Goal: Task Accomplishment & Management: Use online tool/utility

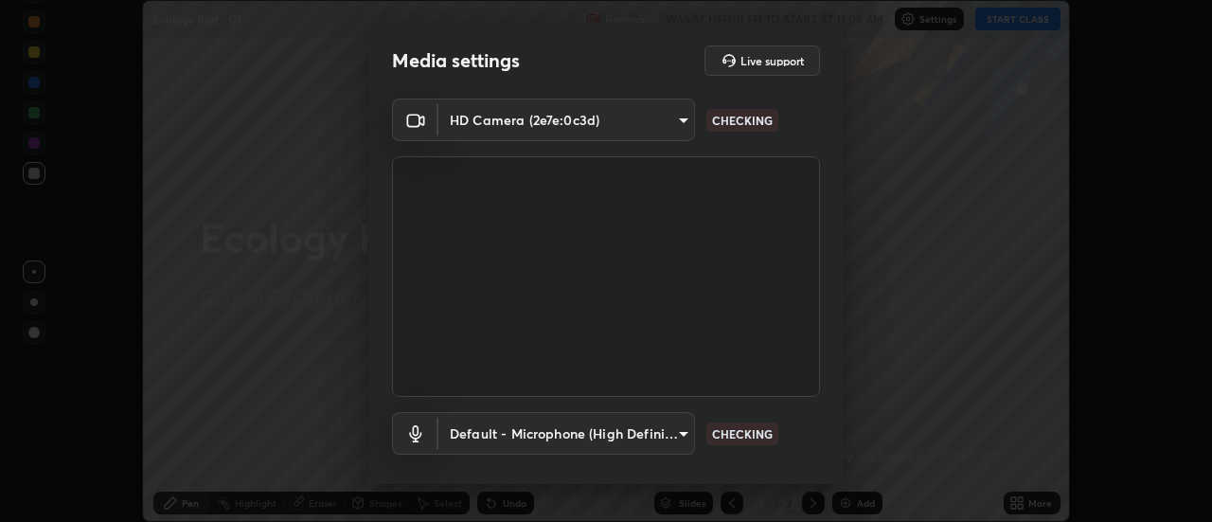
scroll to position [522, 1212]
click at [669, 442] on body "Erase all Ecology Part - 01 Recording WAS SCHEDULED TO START AT 11:05 AM Settin…" at bounding box center [606, 261] width 1212 height 522
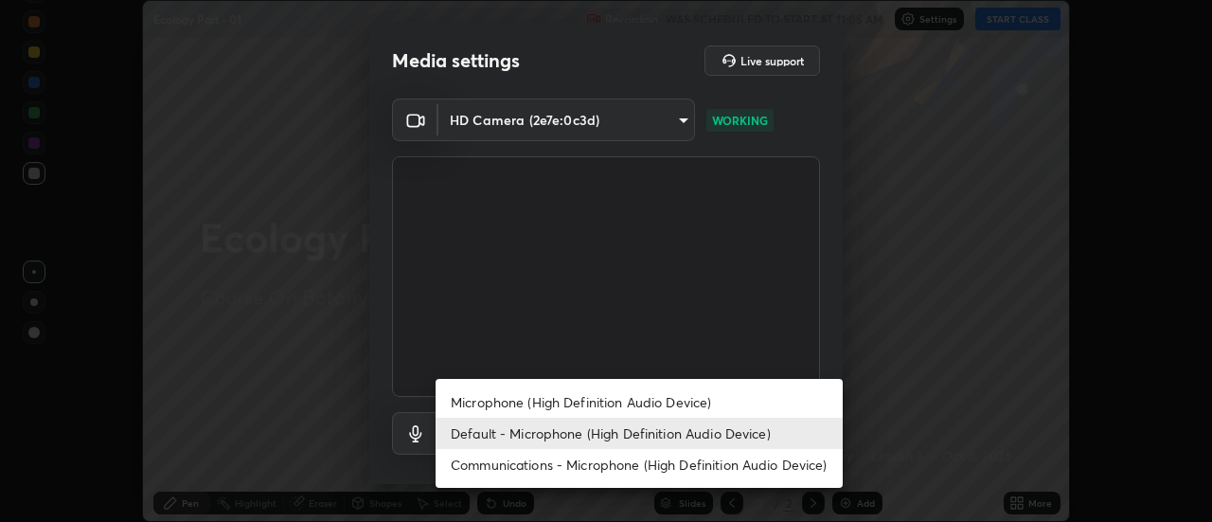
click at [668, 402] on li "Microphone (High Definition Audio Device)" at bounding box center [639, 401] width 407 height 31
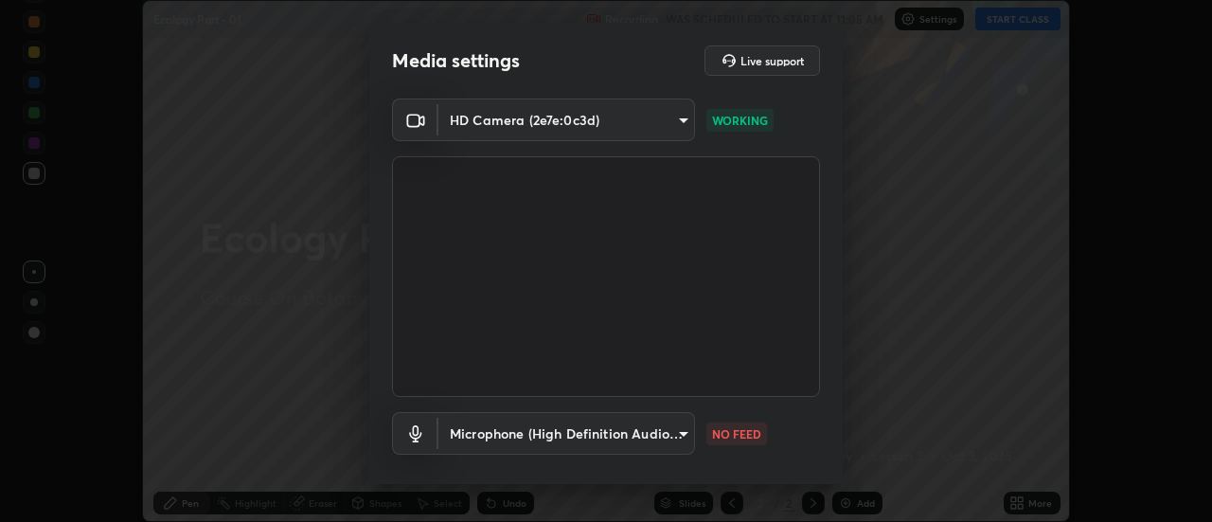
click at [655, 439] on body "Erase all Ecology Part - 01 Recording WAS SCHEDULED TO START AT 11:05 AM Settin…" at bounding box center [606, 261] width 1212 height 522
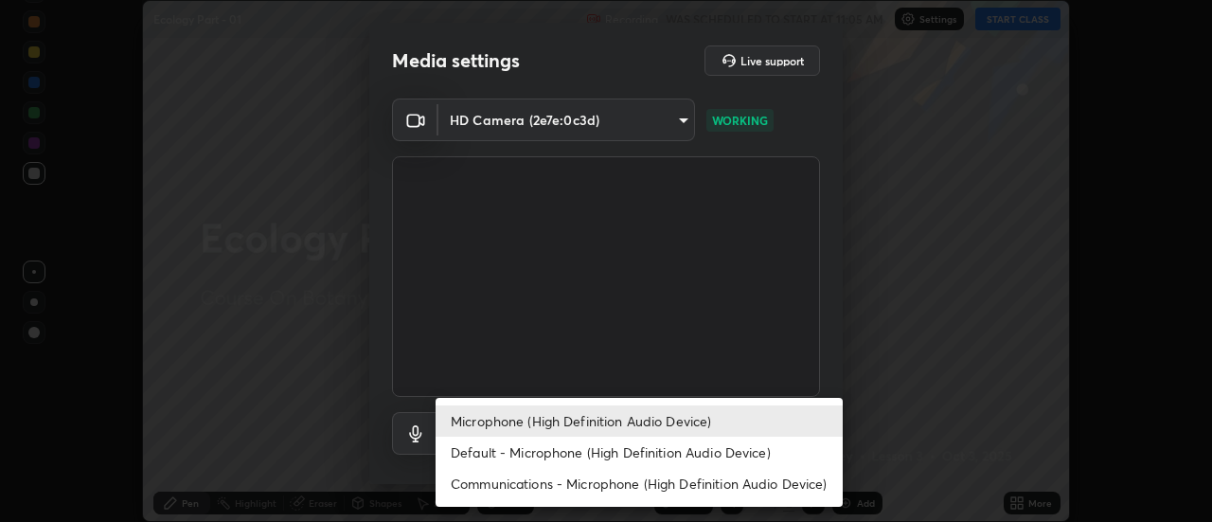
click at [655, 449] on li "Default - Microphone (High Definition Audio Device)" at bounding box center [639, 452] width 407 height 31
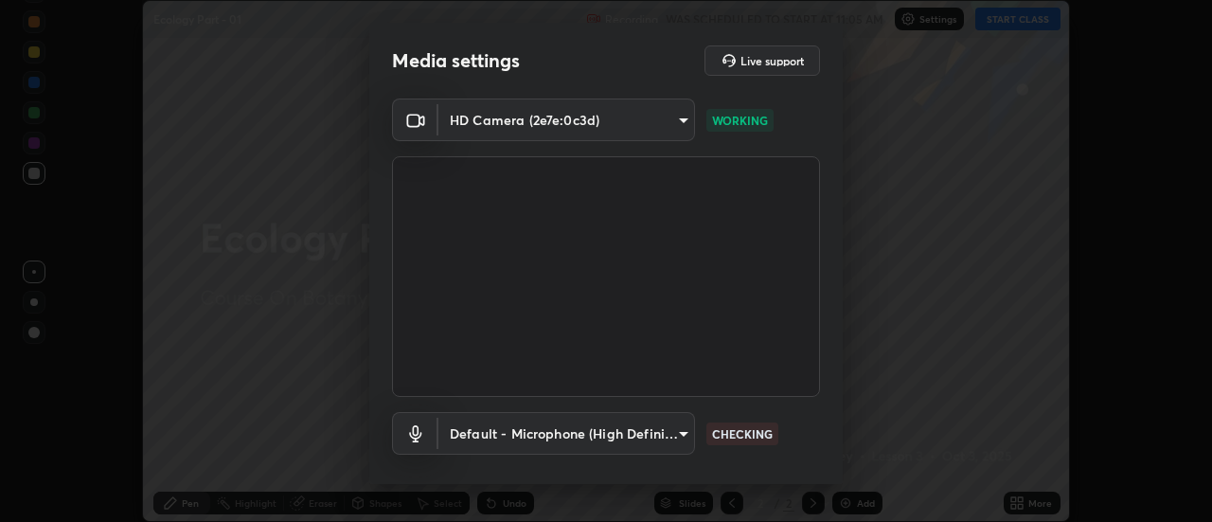
type input "default"
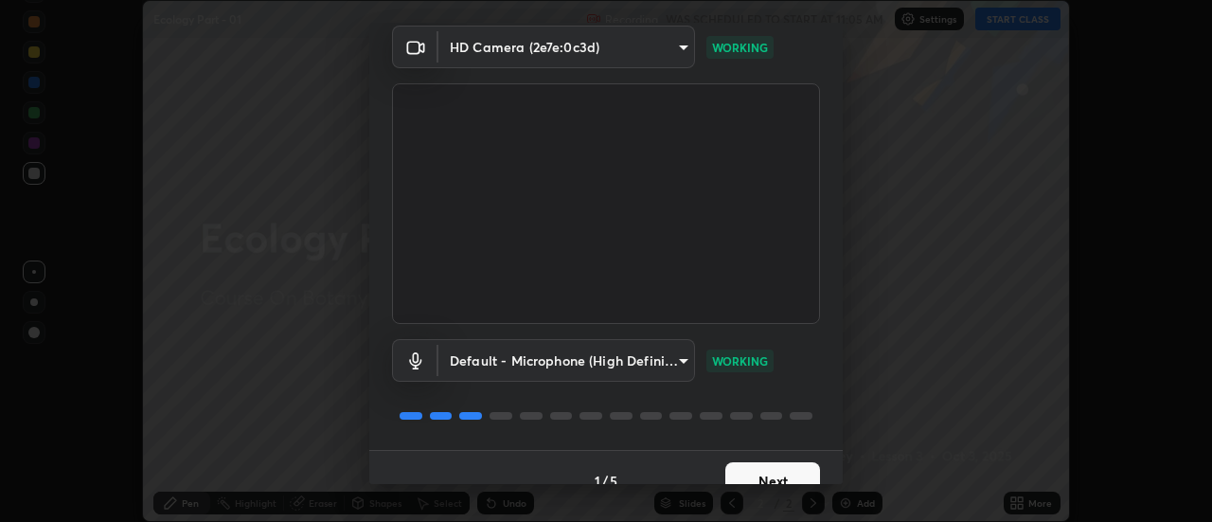
scroll to position [99, 0]
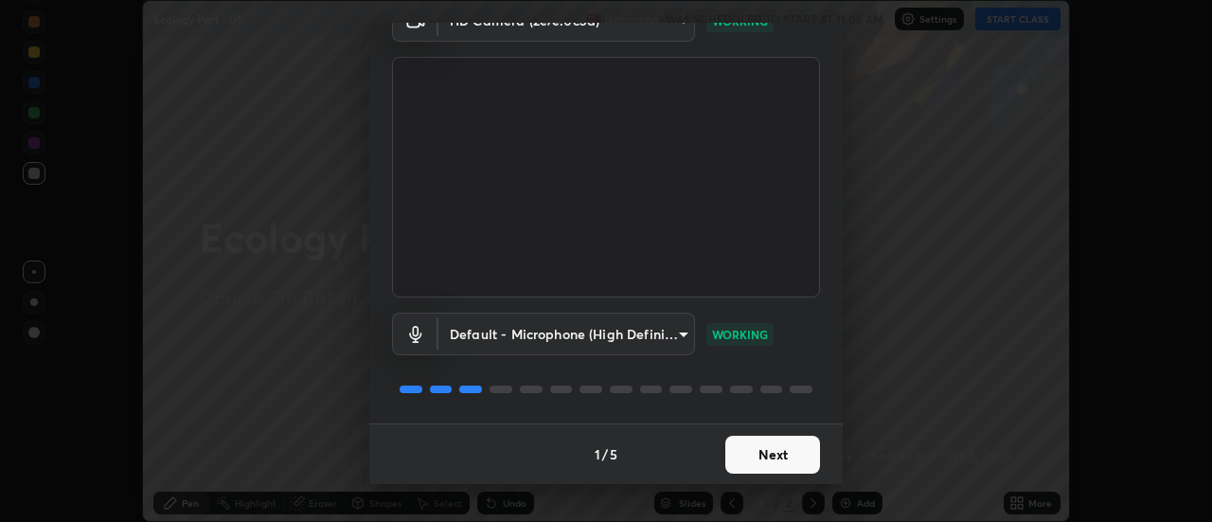
click at [780, 463] on button "Next" at bounding box center [773, 455] width 95 height 38
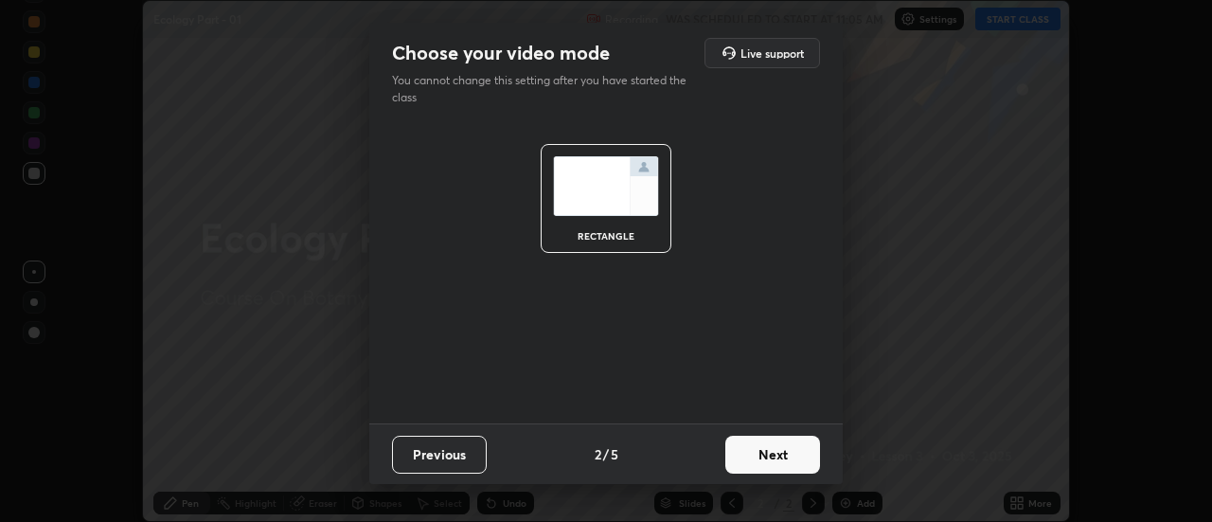
scroll to position [0, 0]
click at [765, 456] on button "Next" at bounding box center [773, 455] width 95 height 38
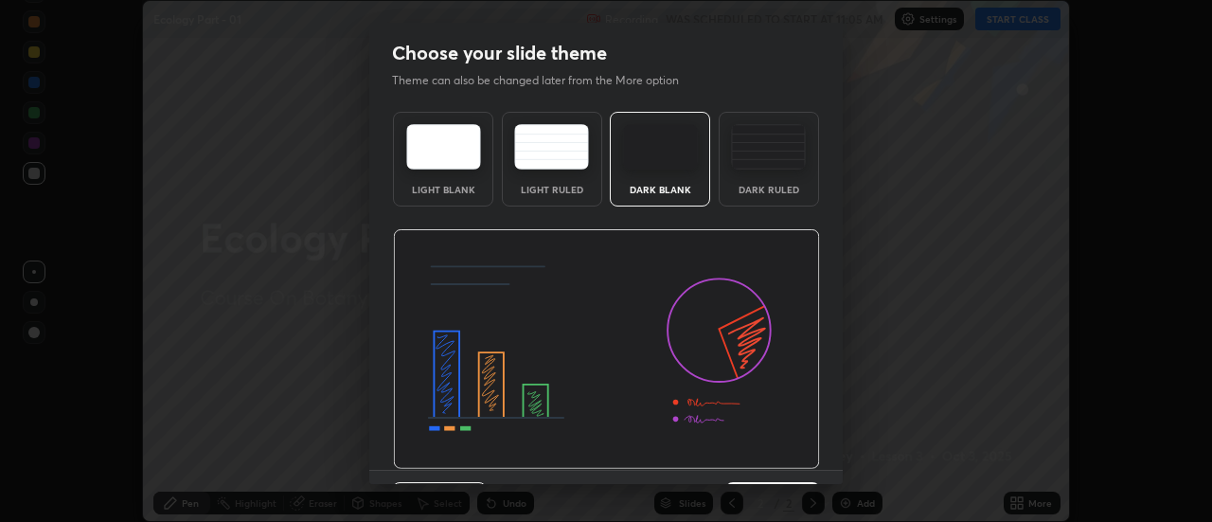
scroll to position [46, 0]
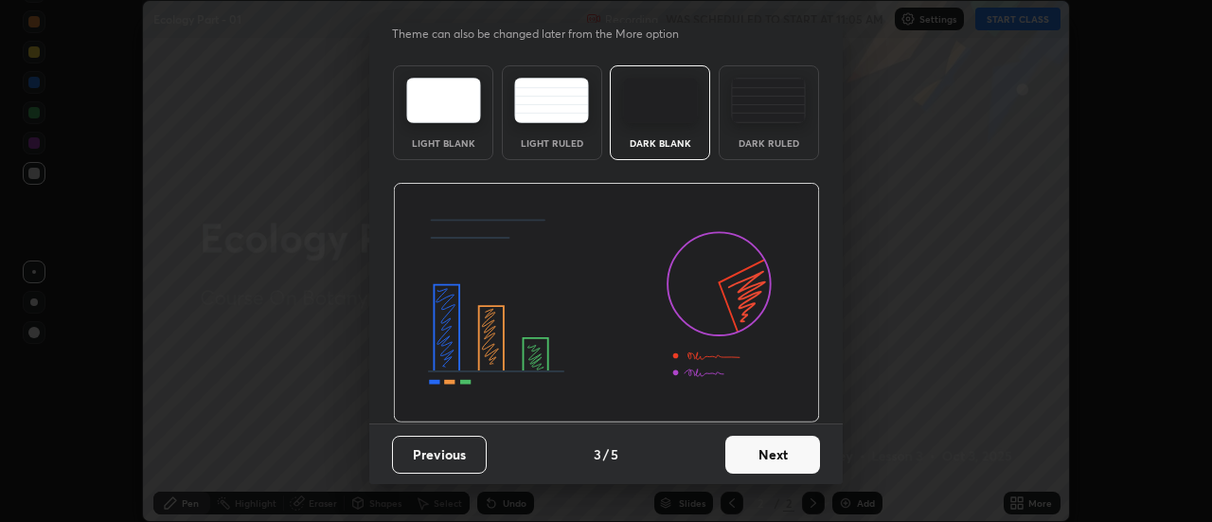
click at [773, 461] on button "Next" at bounding box center [773, 455] width 95 height 38
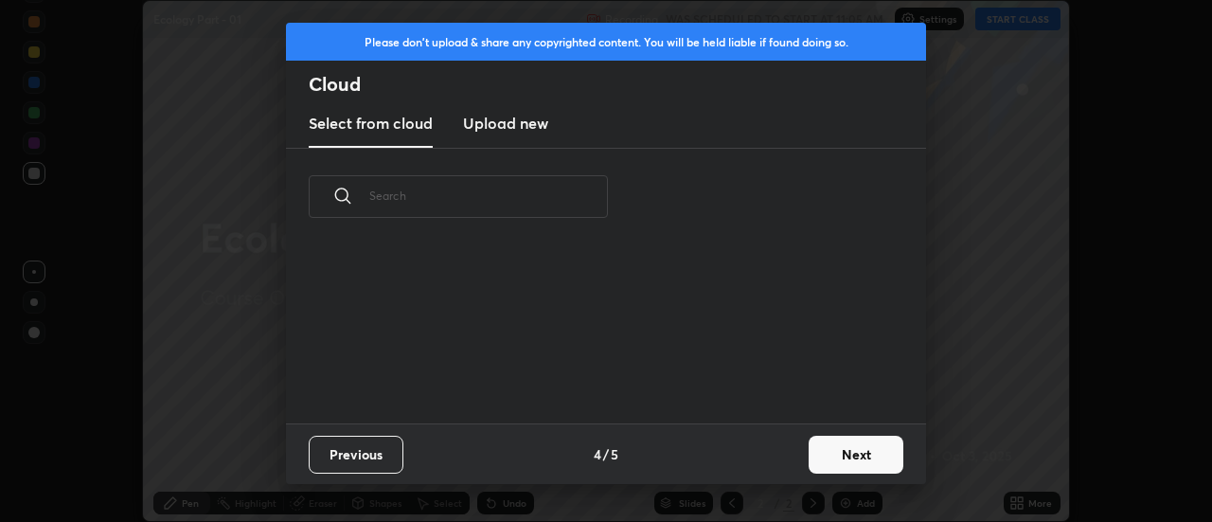
scroll to position [178, 608]
click at [511, 125] on h3 "Upload new" at bounding box center [505, 123] width 85 height 23
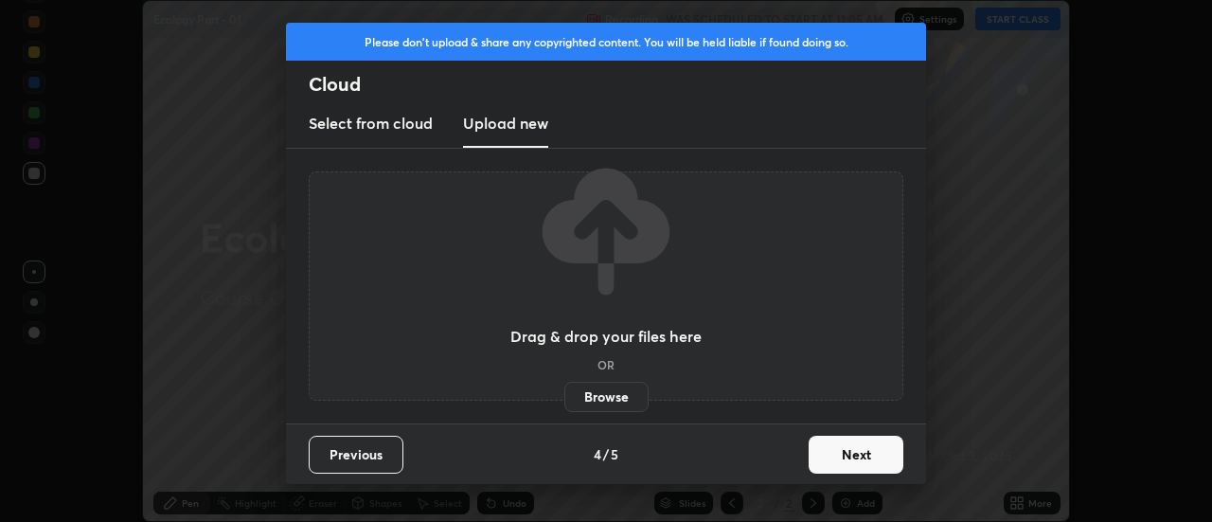
click at [602, 391] on label "Browse" at bounding box center [607, 397] width 84 height 30
click at [565, 391] on input "Browse" at bounding box center [565, 397] width 0 height 30
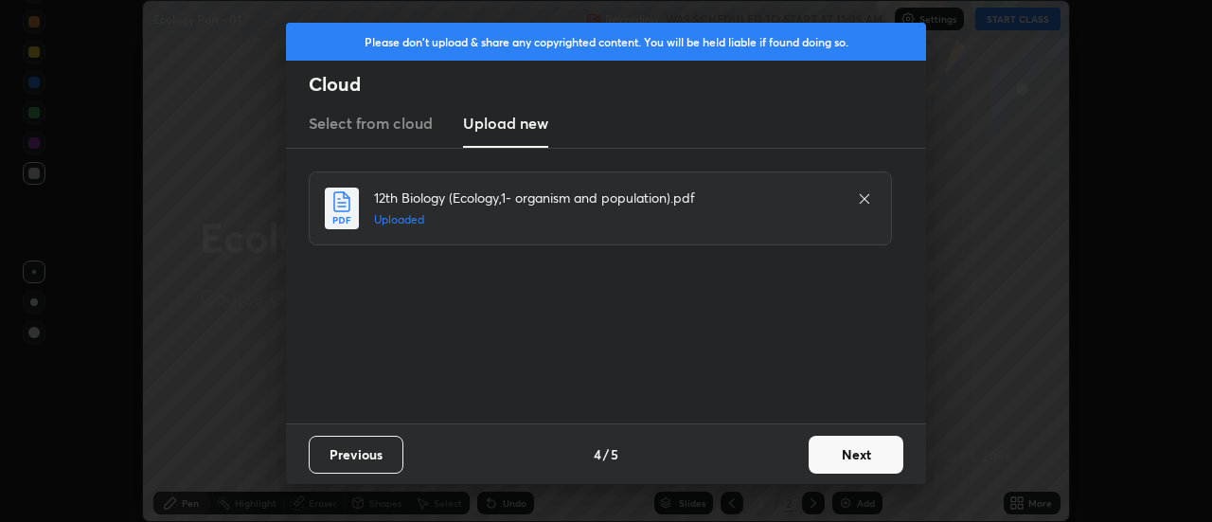
click at [860, 458] on button "Next" at bounding box center [856, 455] width 95 height 38
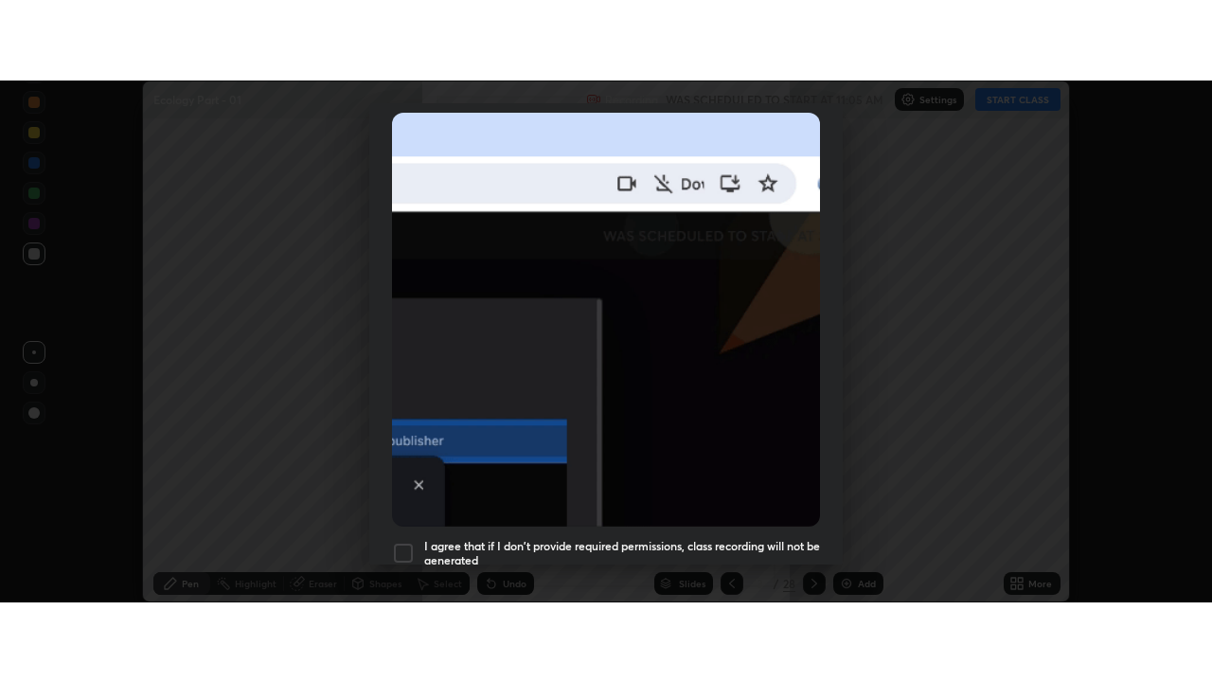
scroll to position [486, 0]
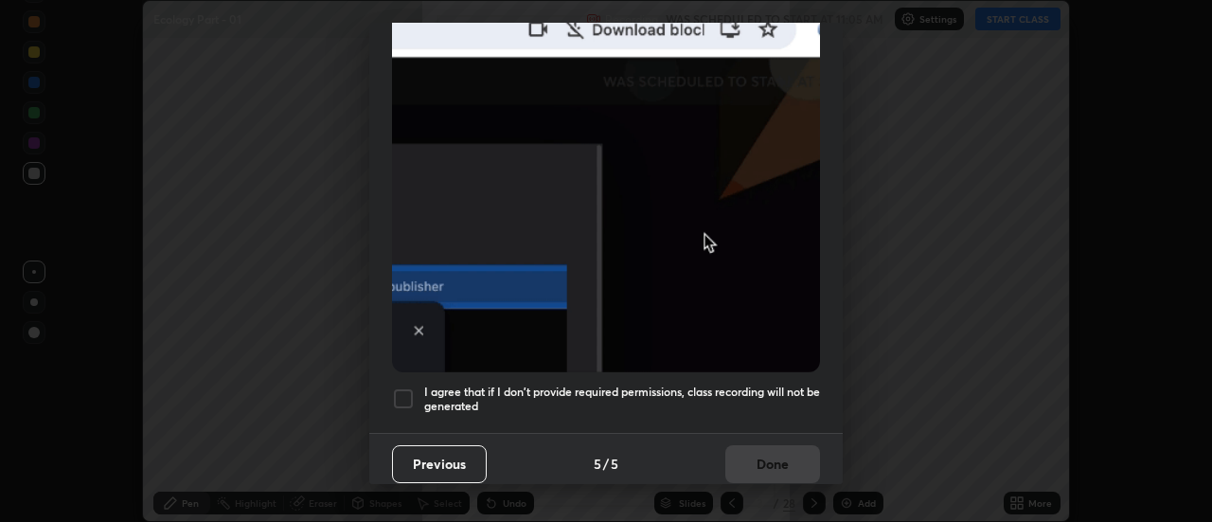
click at [404, 393] on div at bounding box center [403, 398] width 23 height 23
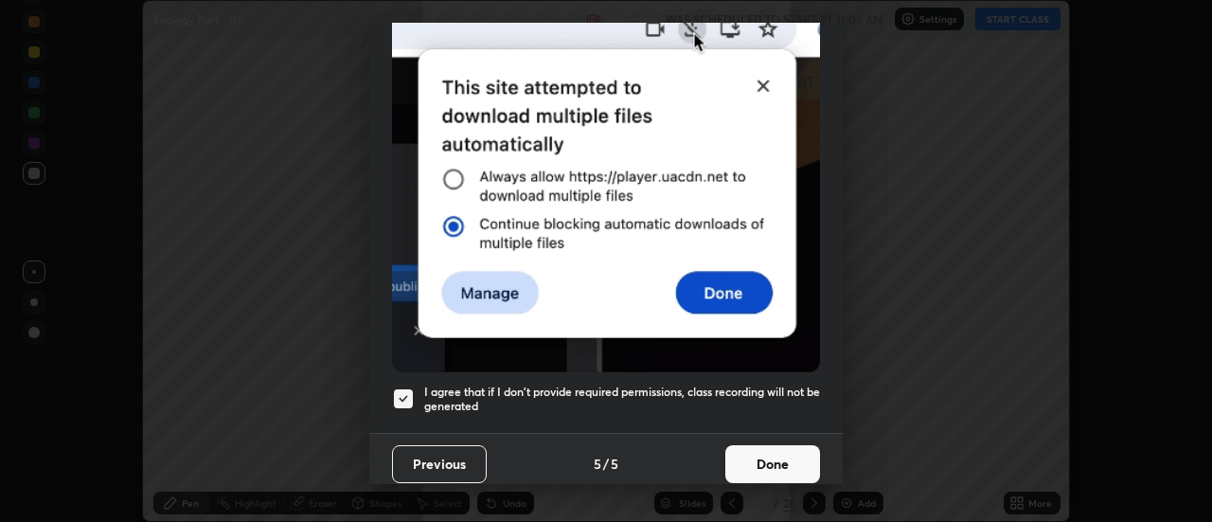
click at [757, 452] on button "Done" at bounding box center [773, 464] width 95 height 38
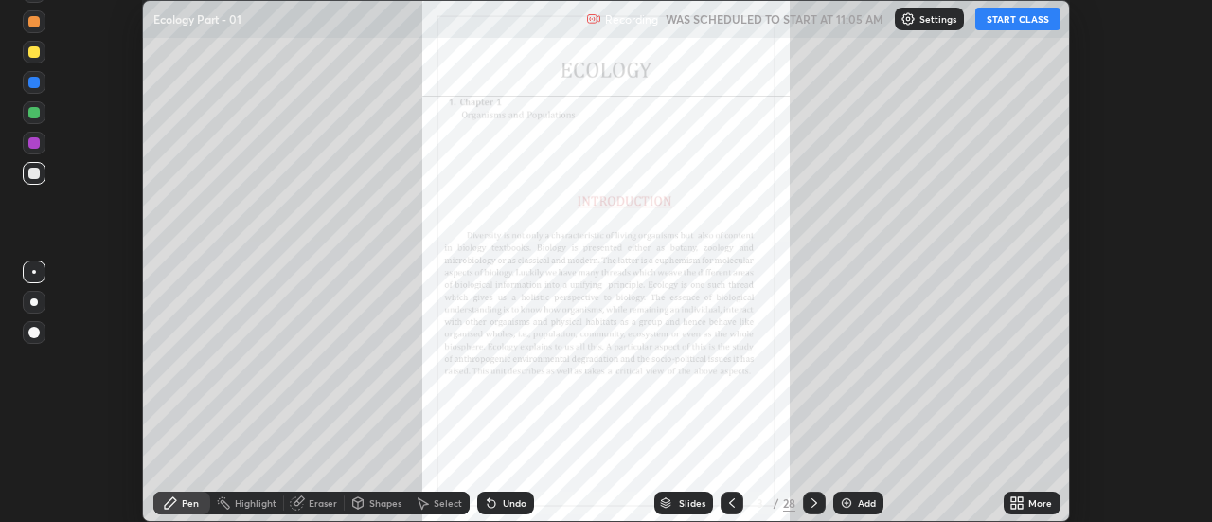
click at [729, 504] on icon at bounding box center [732, 502] width 6 height 9
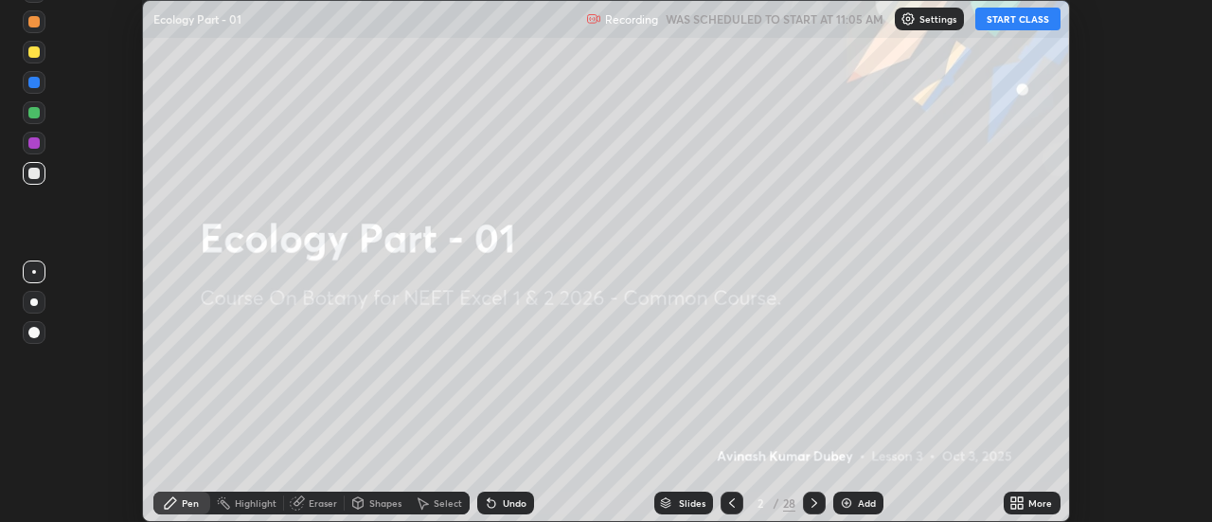
click at [1023, 499] on icon at bounding box center [1021, 499] width 5 height 5
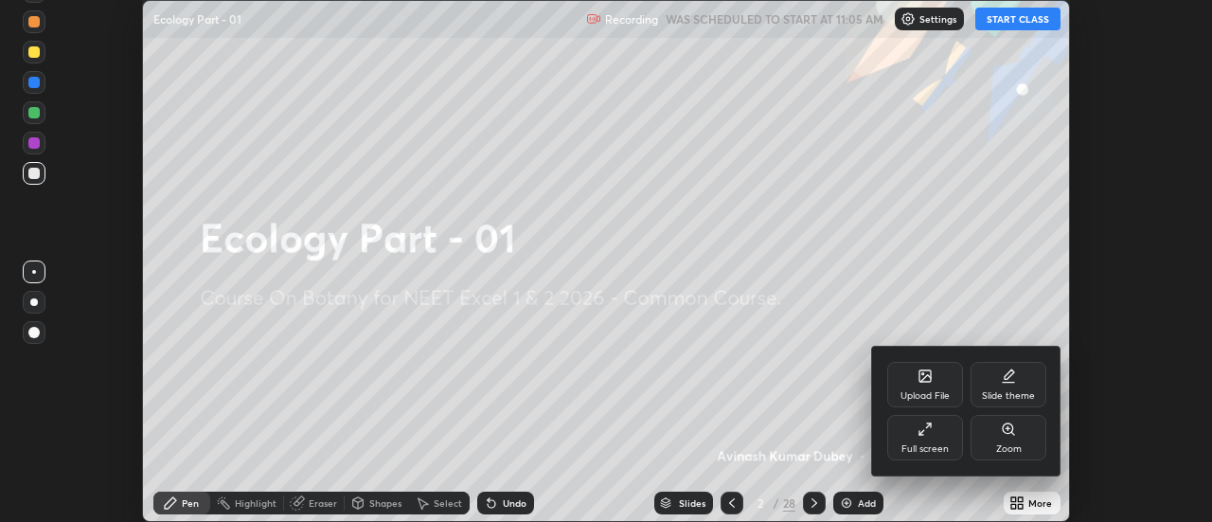
click at [931, 440] on div "Full screen" at bounding box center [926, 437] width 76 height 45
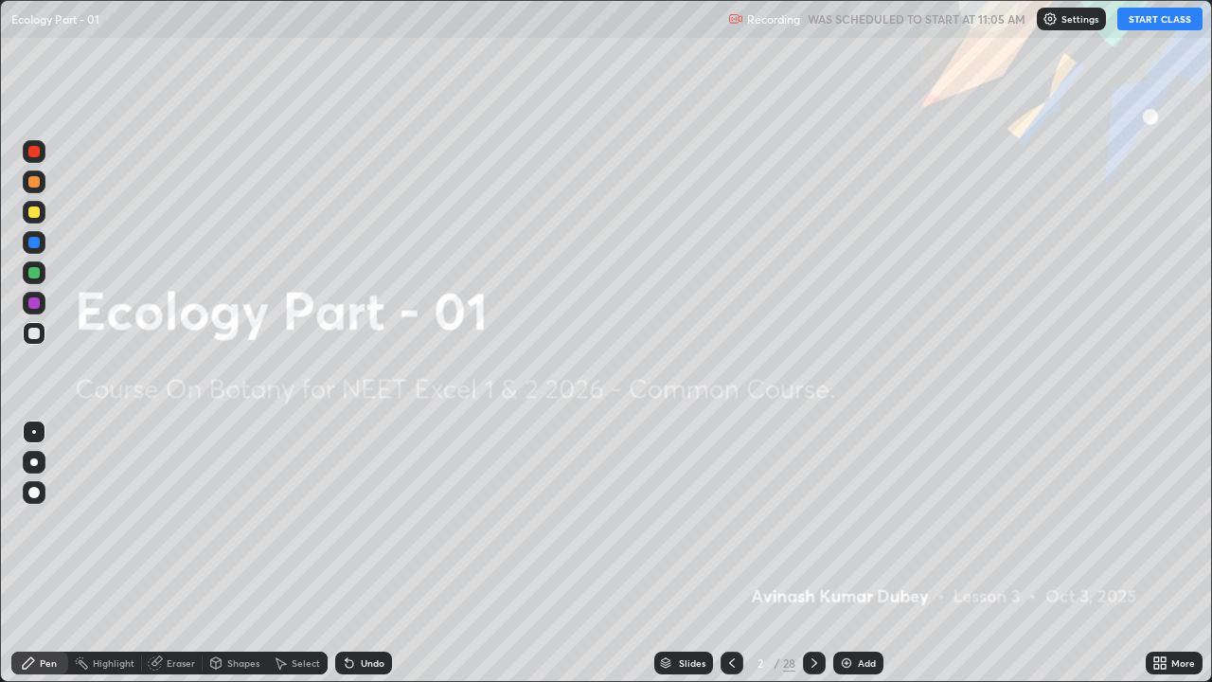
scroll to position [682, 1212]
click at [1152, 17] on button "START CLASS" at bounding box center [1160, 19] width 85 height 23
click at [865, 521] on div "Add" at bounding box center [867, 662] width 18 height 9
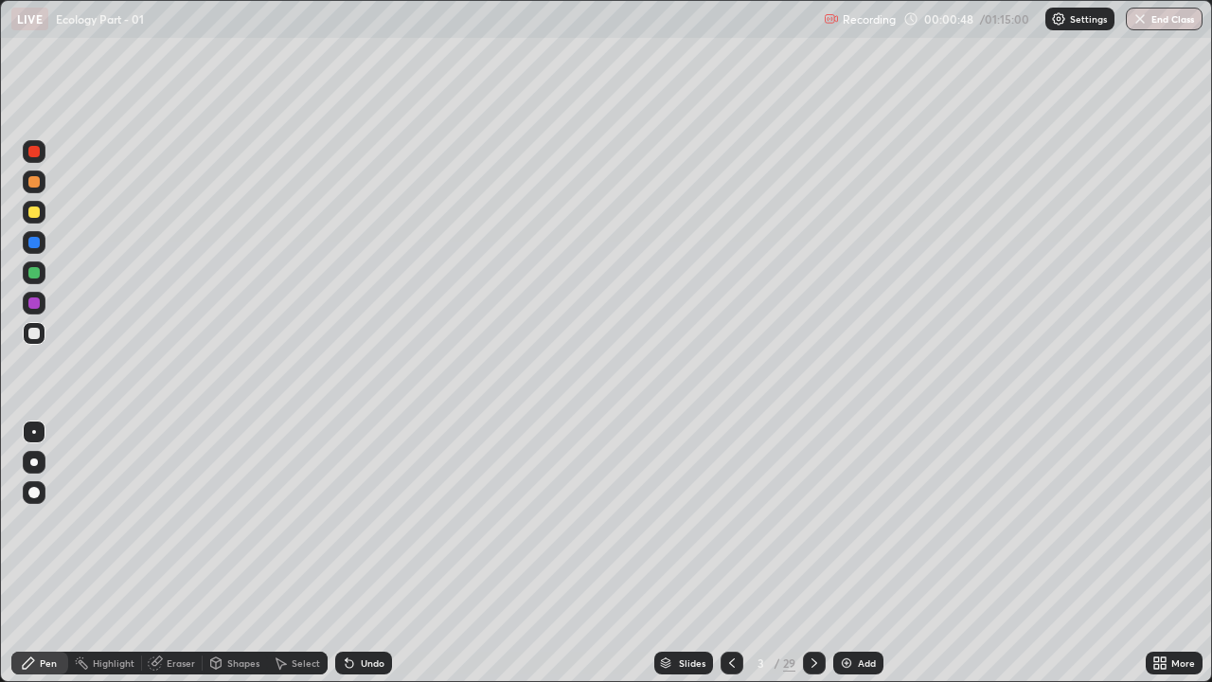
click at [1163, 521] on icon at bounding box center [1163, 659] width 5 height 5
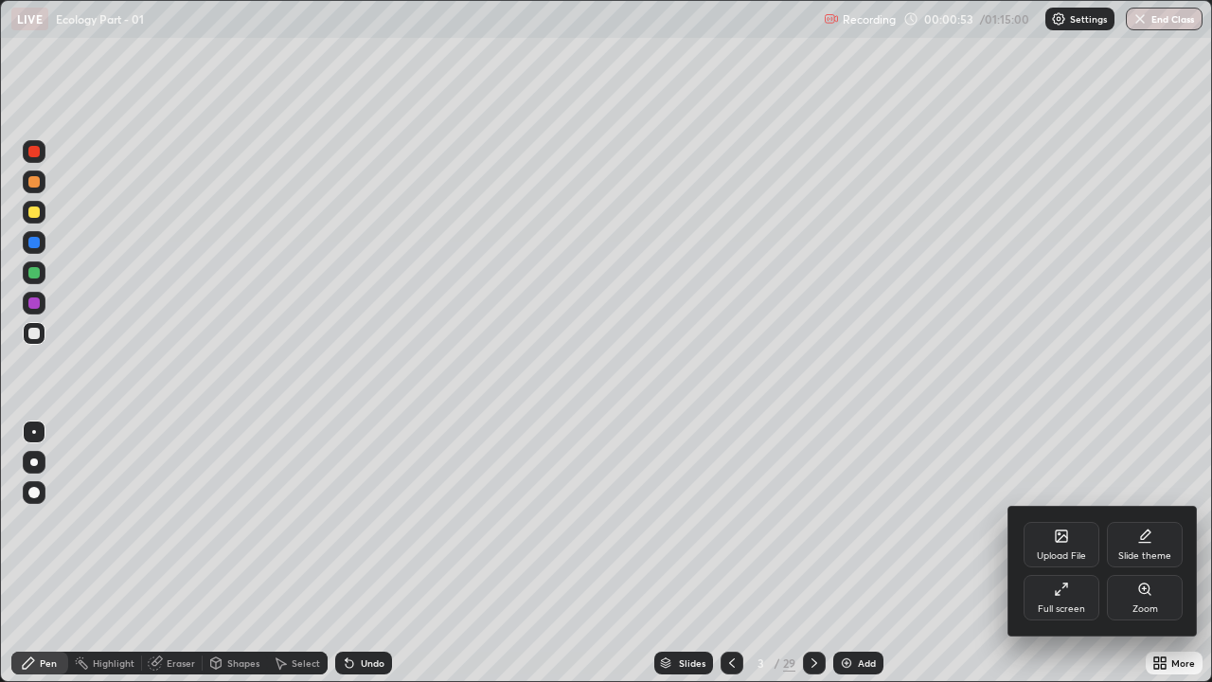
click at [501, 312] on div at bounding box center [606, 341] width 1212 height 682
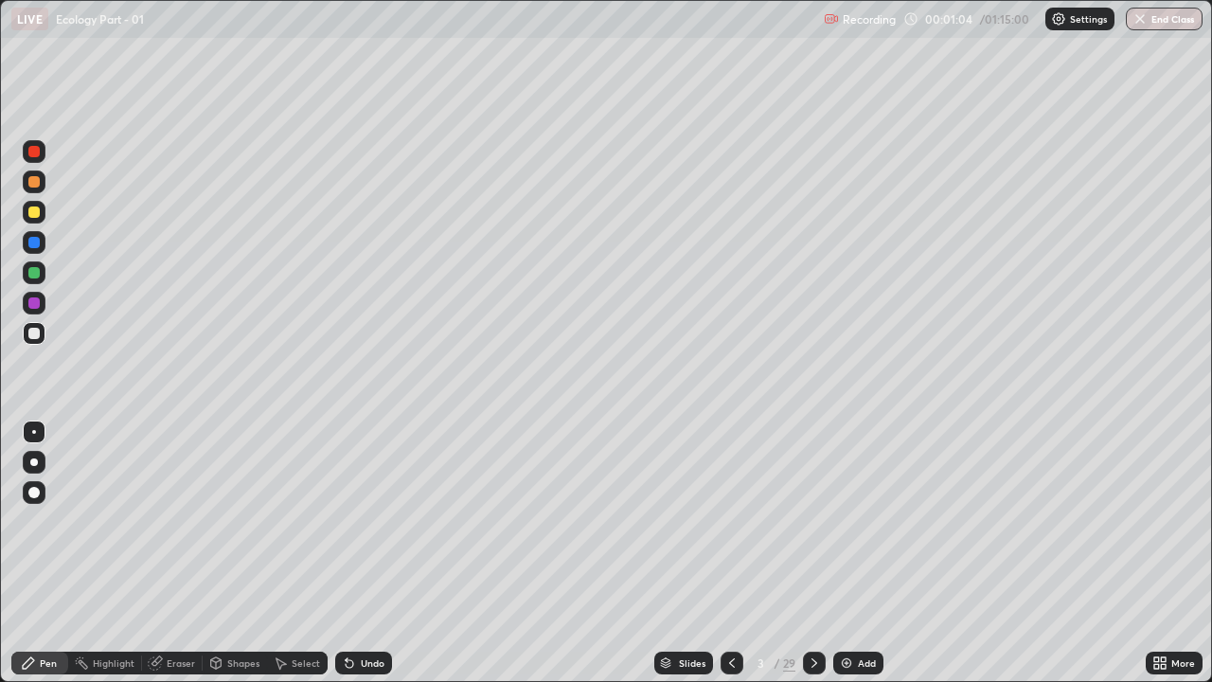
click at [361, 521] on div "Undo" at bounding box center [373, 662] width 24 height 9
click at [357, 521] on div "Undo" at bounding box center [363, 663] width 57 height 23
click at [361, 521] on div "Undo" at bounding box center [373, 662] width 24 height 9
click at [366, 521] on div "Undo" at bounding box center [373, 662] width 24 height 9
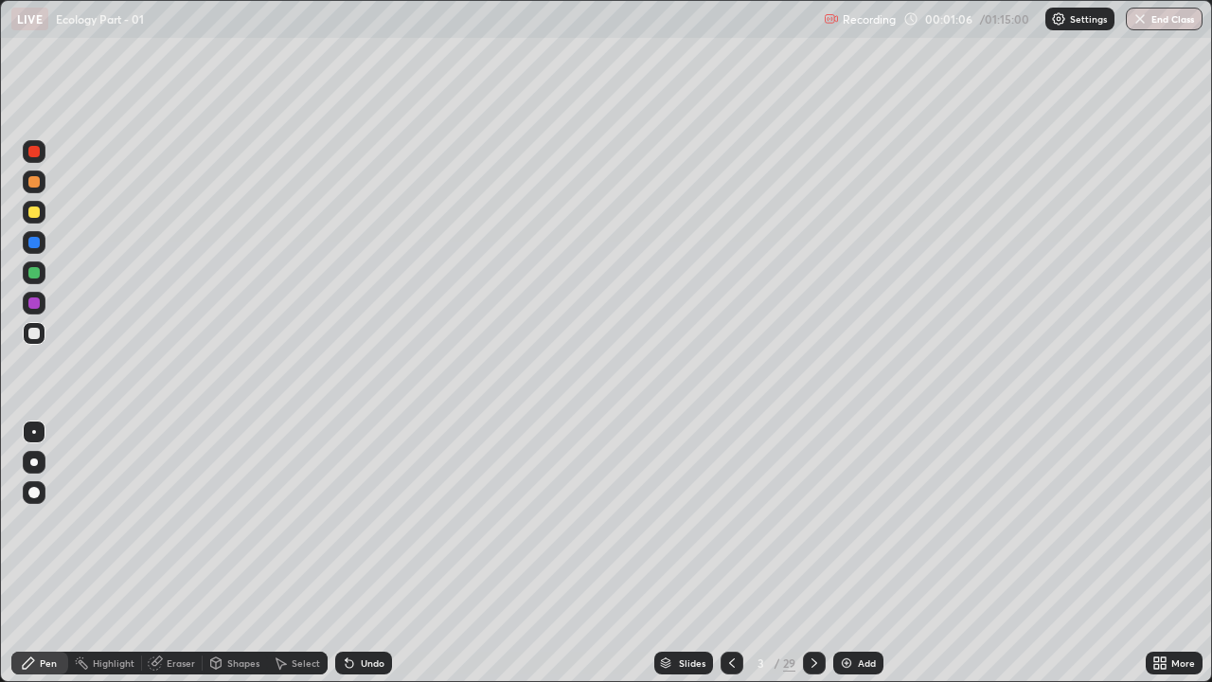
click at [365, 521] on div "Undo" at bounding box center [373, 662] width 24 height 9
click at [361, 521] on div "Undo" at bounding box center [373, 662] width 24 height 9
click at [229, 521] on div "Shapes" at bounding box center [243, 662] width 32 height 9
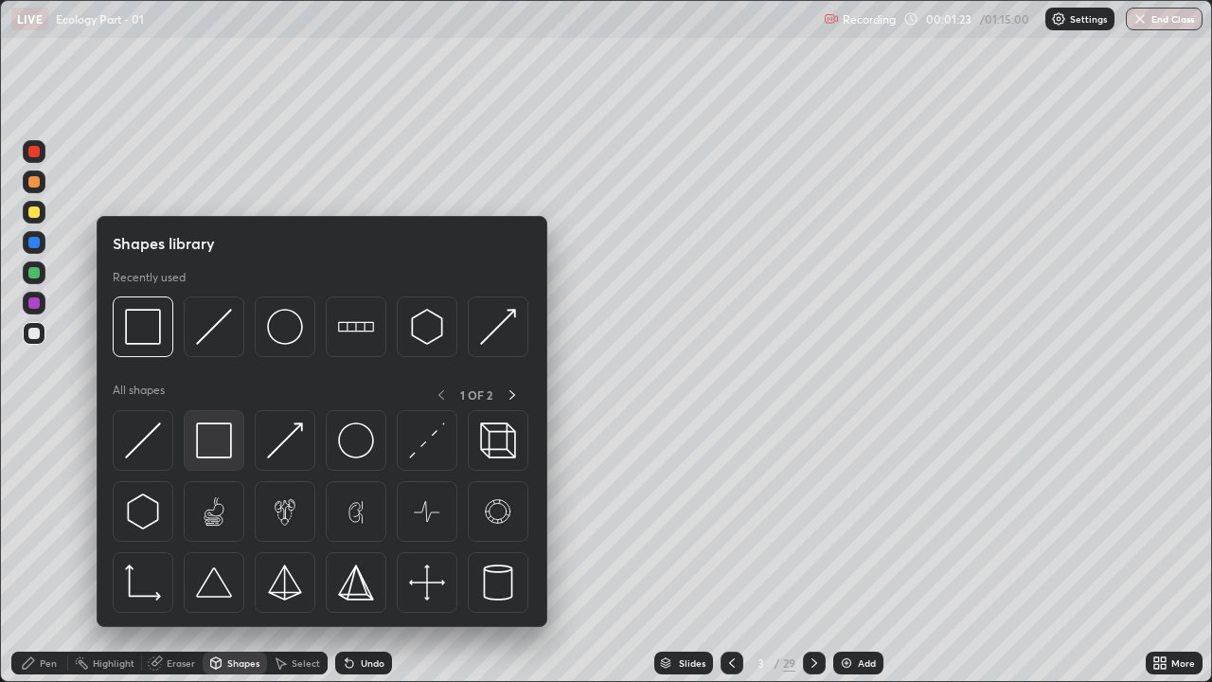
click at [217, 446] on img at bounding box center [214, 440] width 36 height 36
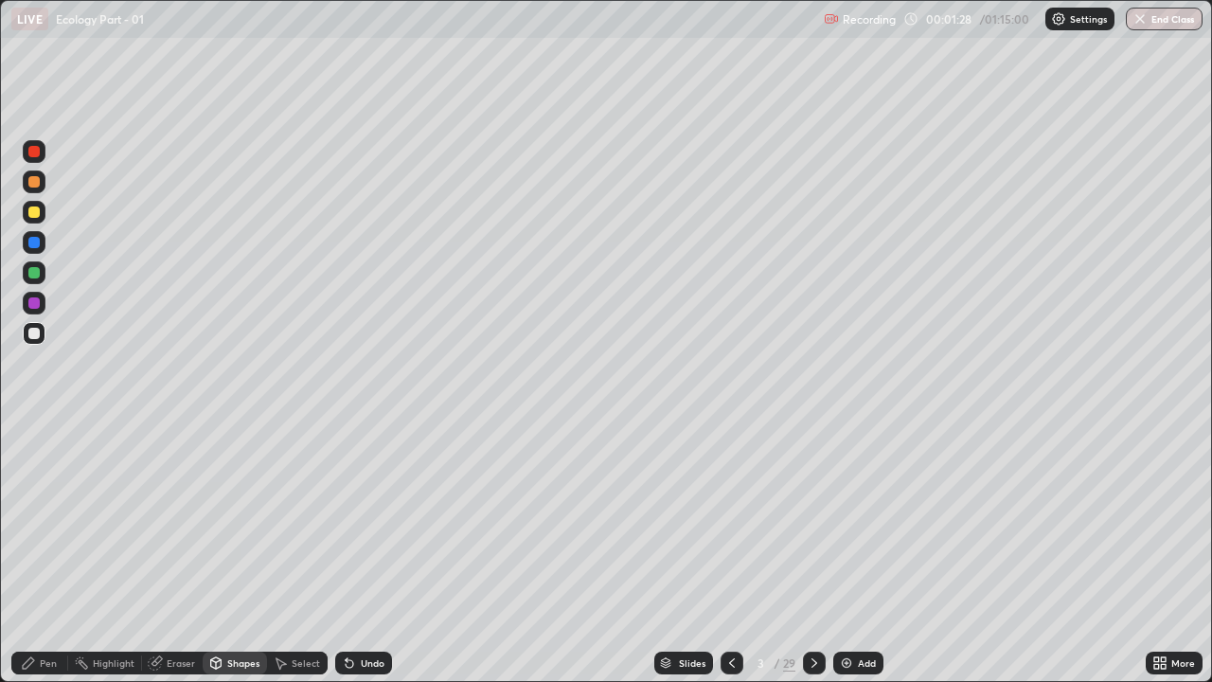
click at [40, 521] on div "Pen" at bounding box center [48, 662] width 17 height 9
click at [32, 153] on div at bounding box center [33, 151] width 11 height 11
click at [42, 332] on div at bounding box center [34, 333] width 23 height 23
click at [851, 521] on img at bounding box center [846, 662] width 15 height 15
click at [35, 275] on div at bounding box center [33, 272] width 11 height 11
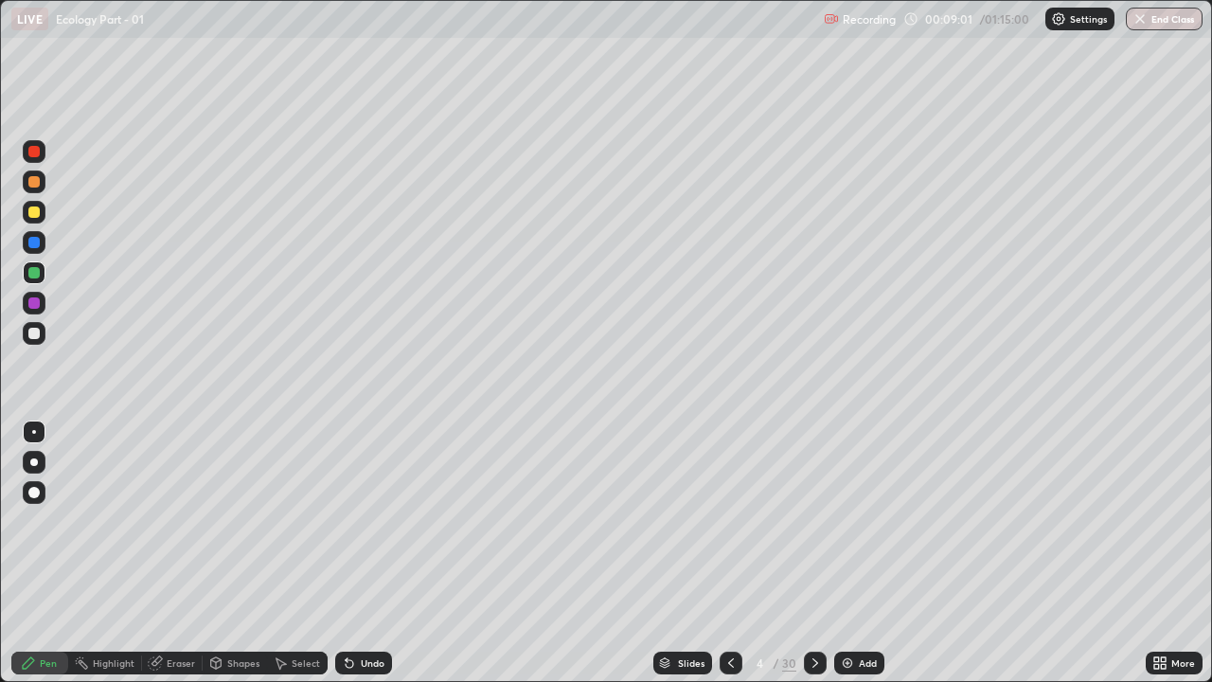
click at [741, 521] on div at bounding box center [731, 663] width 23 height 23
click at [176, 521] on div "Eraser" at bounding box center [172, 663] width 61 height 23
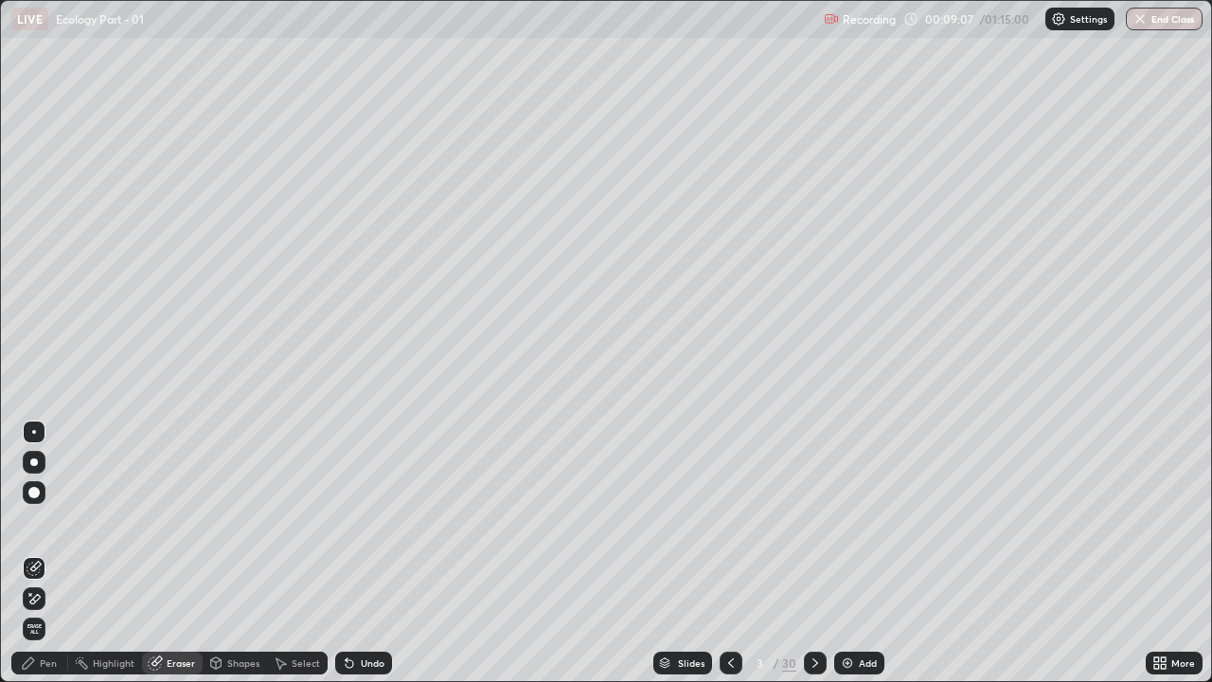
click at [35, 521] on icon at bounding box center [34, 599] width 15 height 16
click at [49, 521] on div "Pen" at bounding box center [48, 662] width 17 height 9
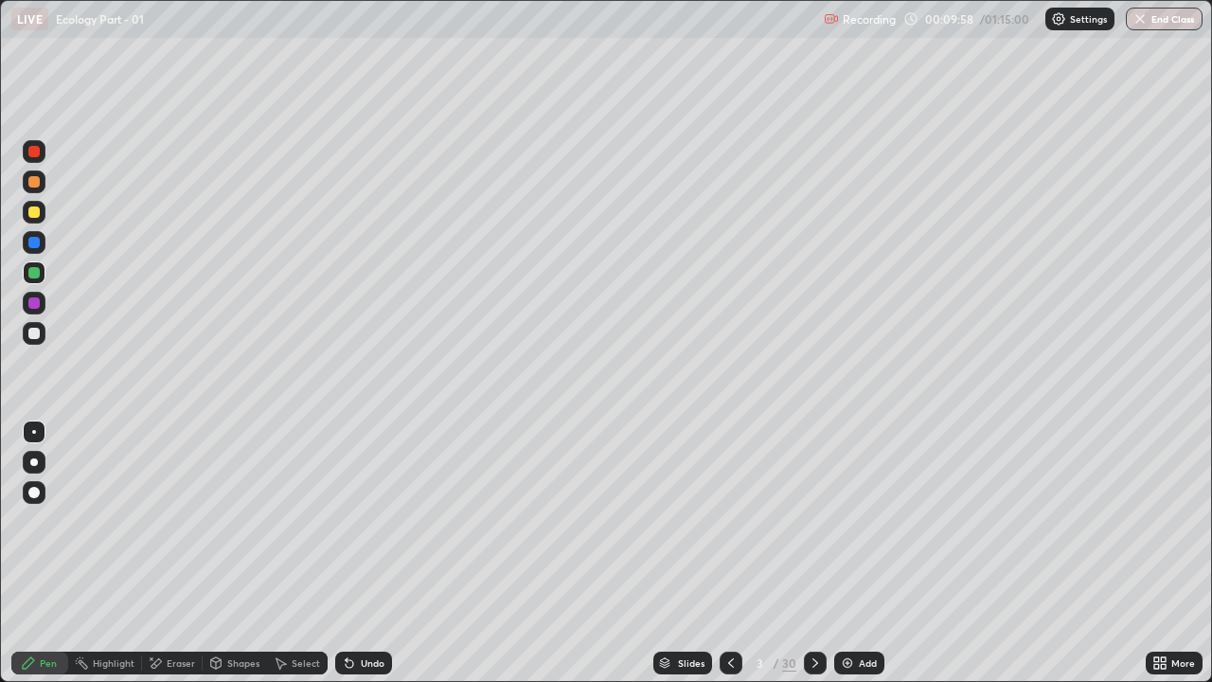
click at [37, 299] on div at bounding box center [33, 302] width 11 height 11
click at [35, 241] on div at bounding box center [33, 242] width 11 height 11
click at [37, 274] on div at bounding box center [33, 272] width 11 height 11
click at [38, 213] on div at bounding box center [33, 211] width 11 height 11
click at [34, 243] on div at bounding box center [33, 242] width 11 height 11
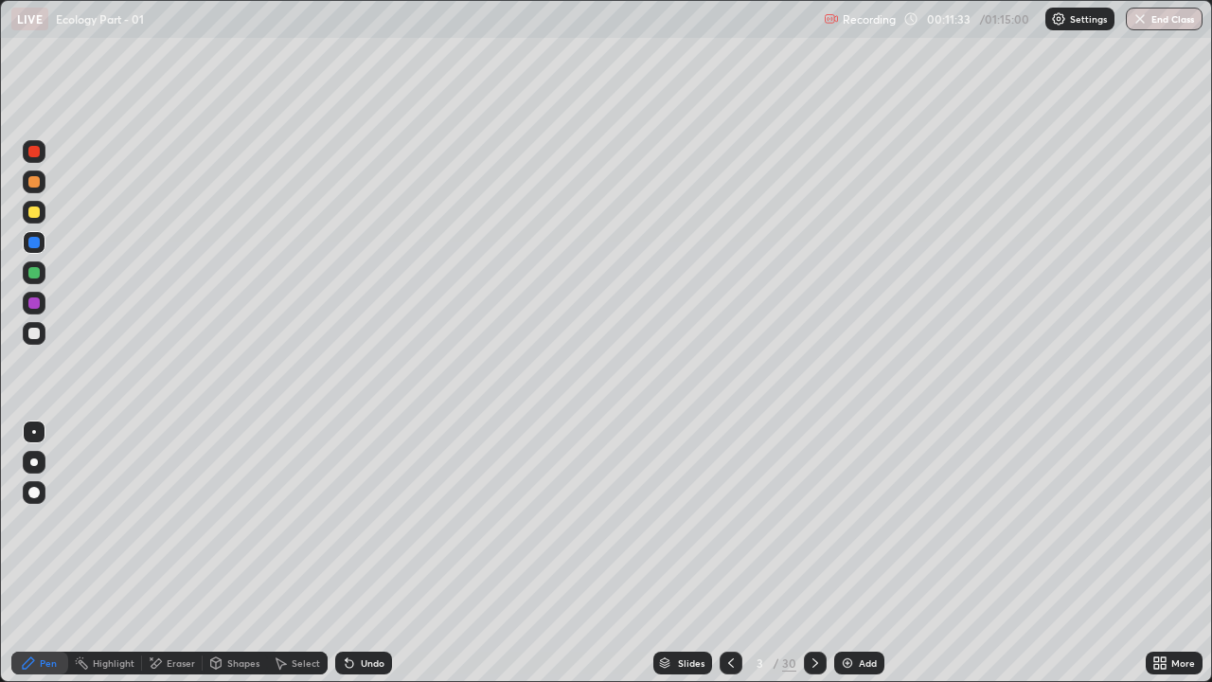
click at [39, 338] on div at bounding box center [34, 333] width 23 height 23
click at [159, 521] on icon at bounding box center [157, 662] width 10 height 9
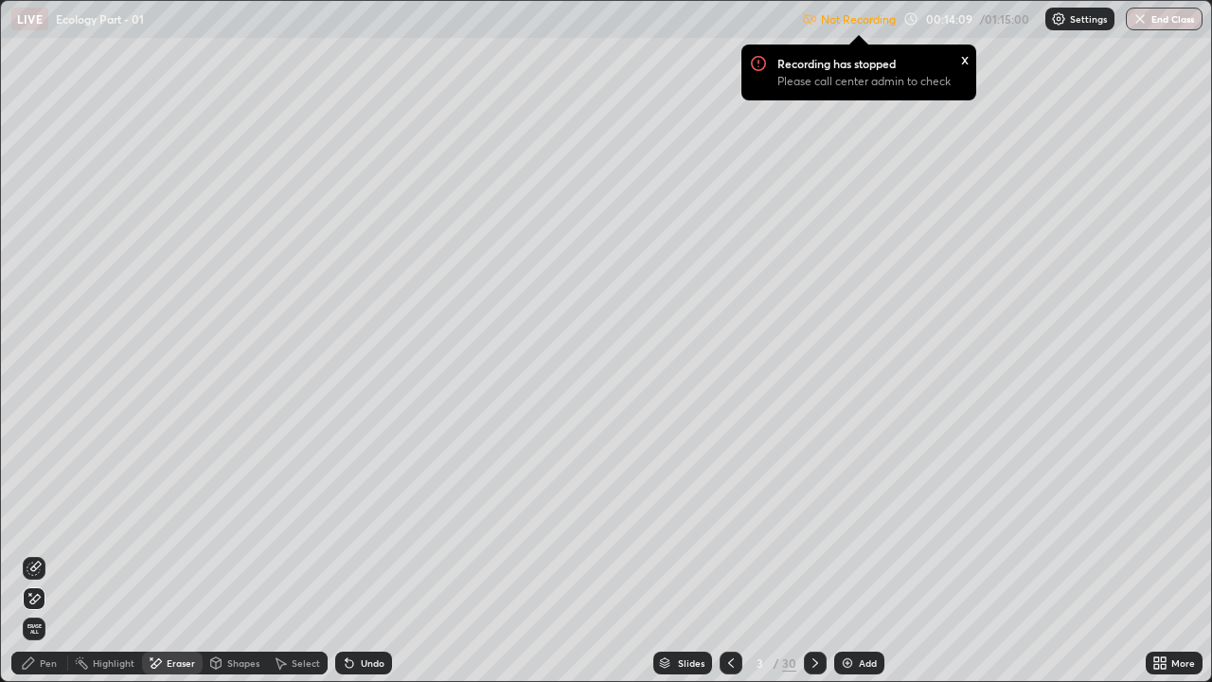
click at [984, 25] on div "Not Recording Recording has stopped Please call center admin to check x 00:14:0…" at bounding box center [1002, 19] width 401 height 37
click at [1170, 521] on div "More" at bounding box center [1174, 663] width 57 height 23
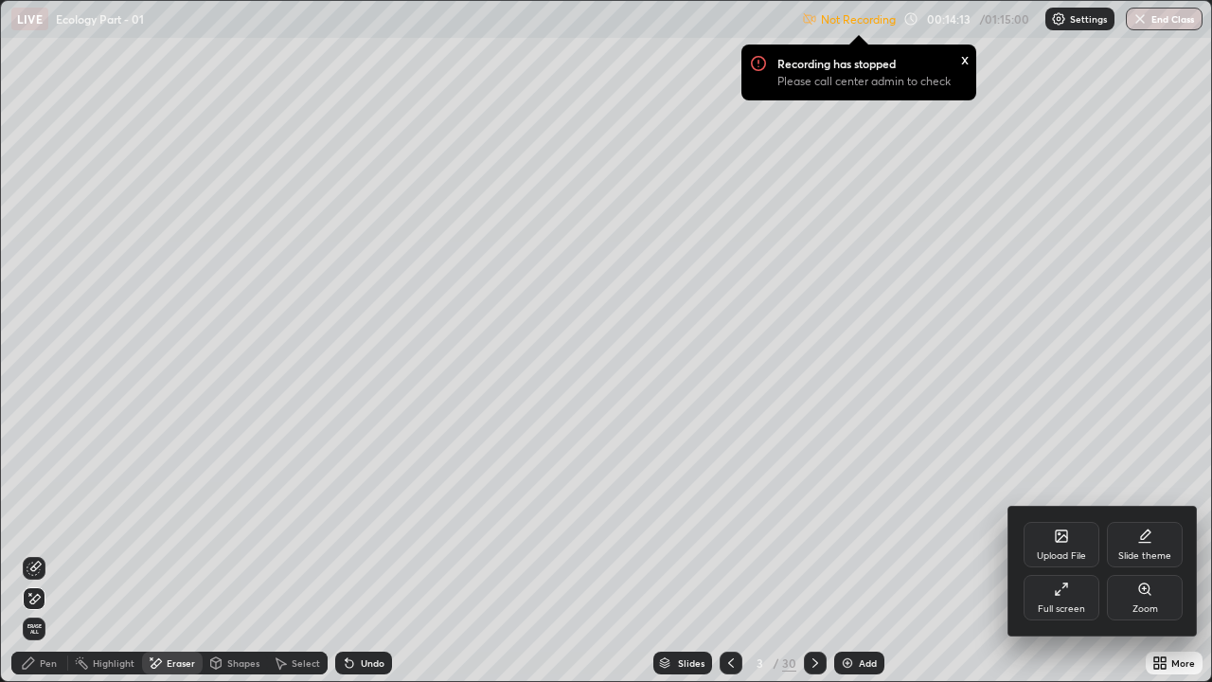
click at [1081, 21] on div at bounding box center [606, 341] width 1212 height 682
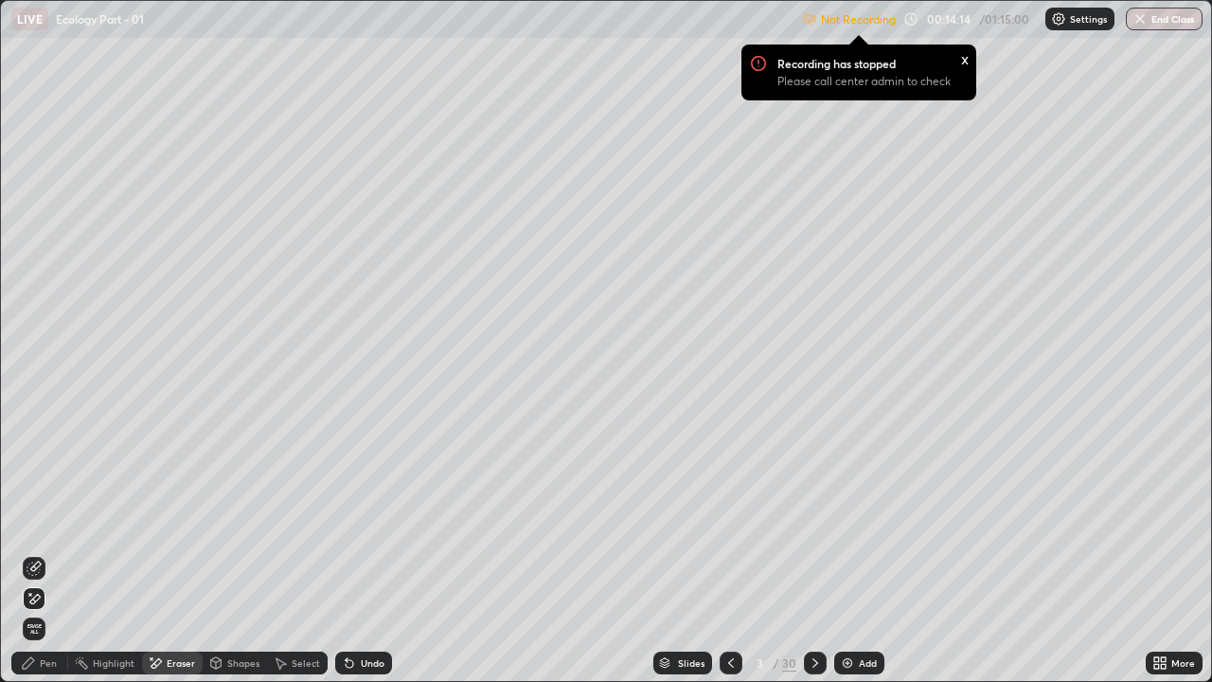
click at [1079, 23] on p "Settings" at bounding box center [1088, 18] width 37 height 9
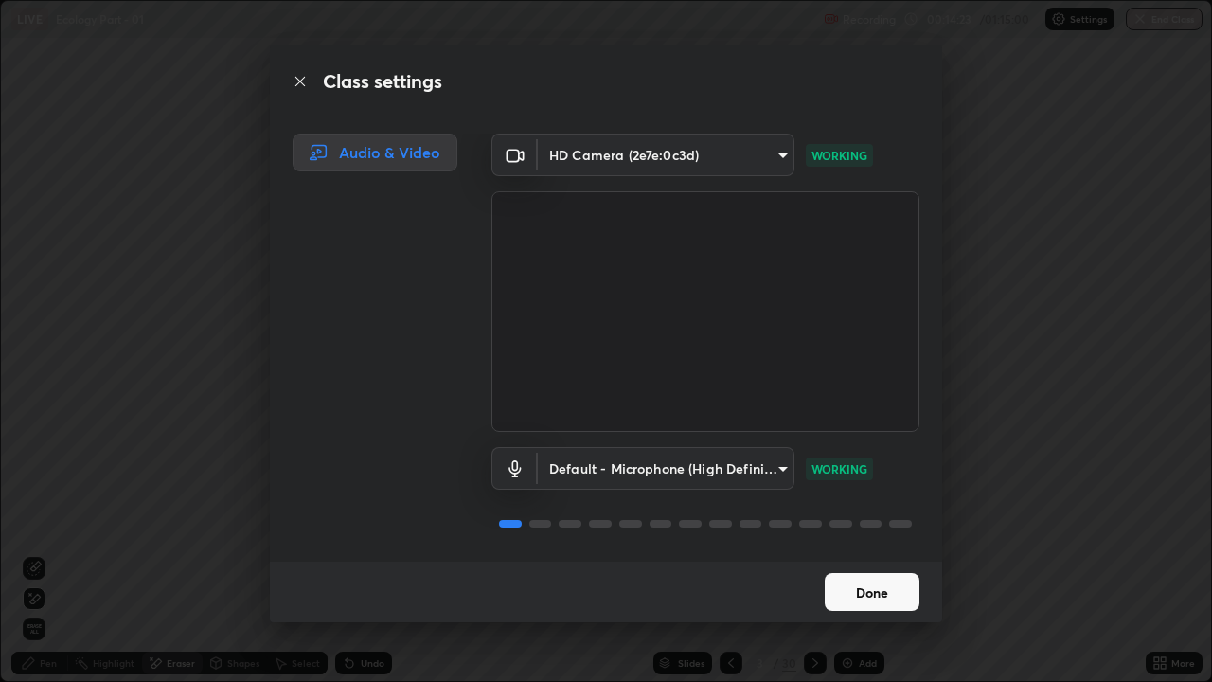
click at [880, 521] on button "Done" at bounding box center [872, 592] width 95 height 38
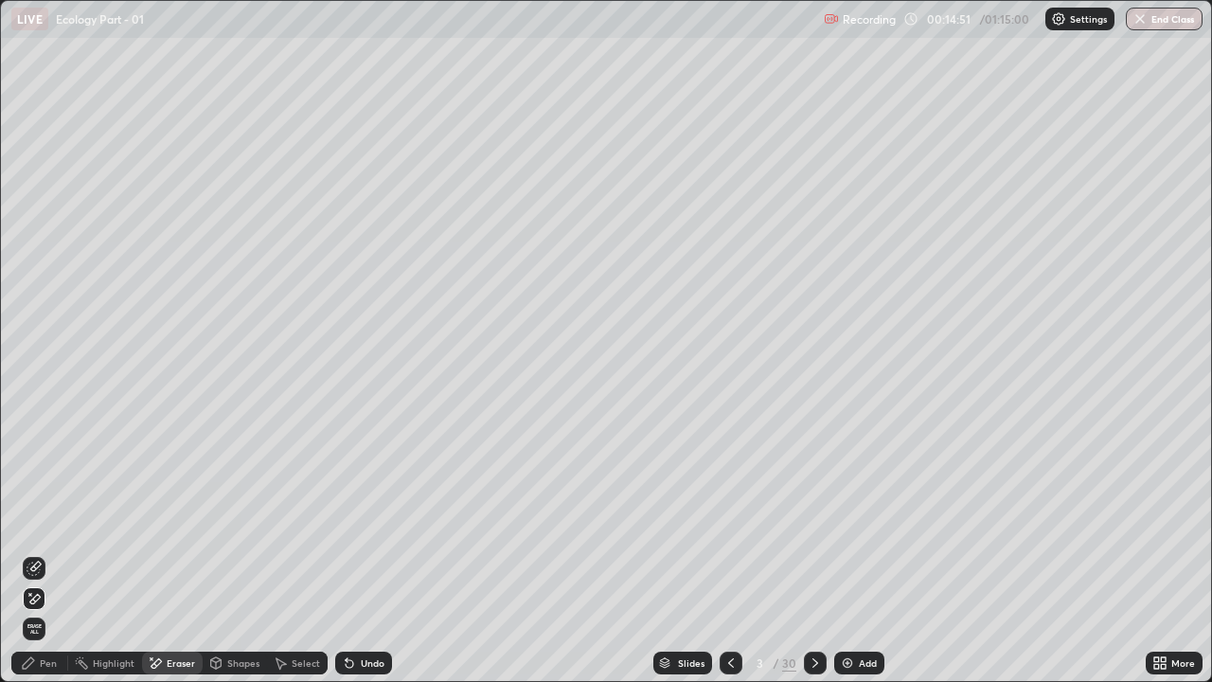
click at [851, 521] on img at bounding box center [847, 662] width 15 height 15
click at [45, 521] on div "Pen" at bounding box center [48, 662] width 17 height 9
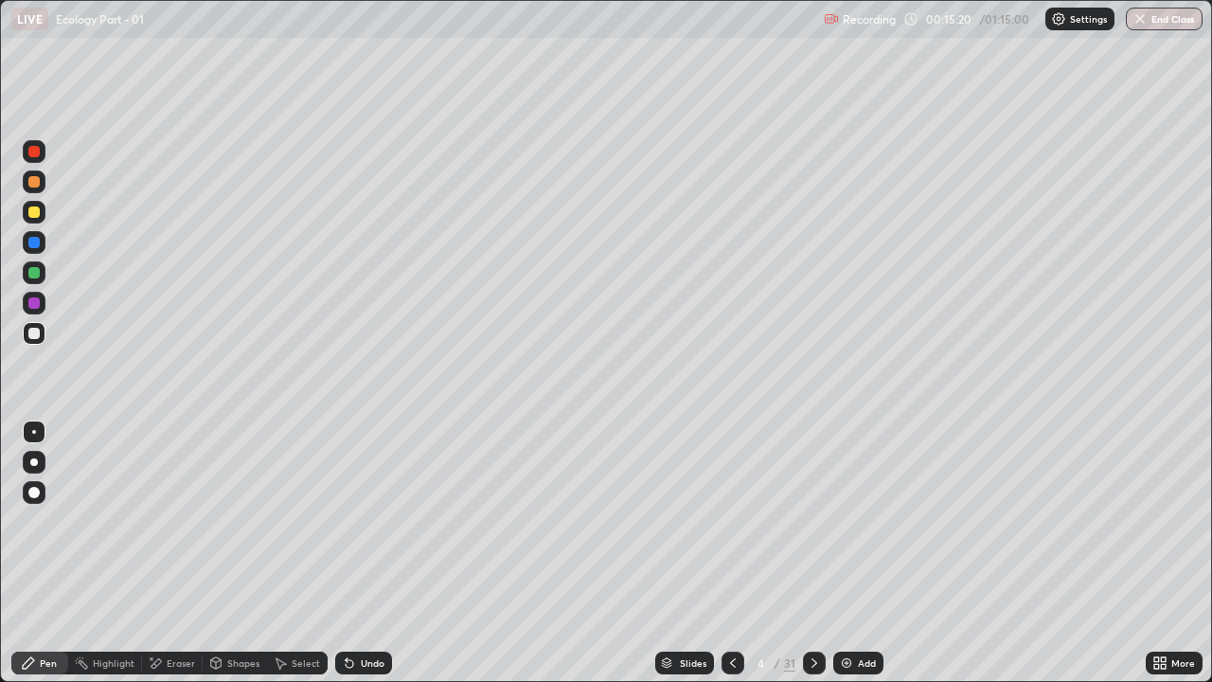
click at [38, 206] on div at bounding box center [33, 211] width 11 height 11
click at [34, 243] on div at bounding box center [33, 242] width 11 height 11
click at [853, 521] on div "Add" at bounding box center [859, 663] width 50 height 23
click at [228, 521] on div "Shapes" at bounding box center [243, 662] width 32 height 9
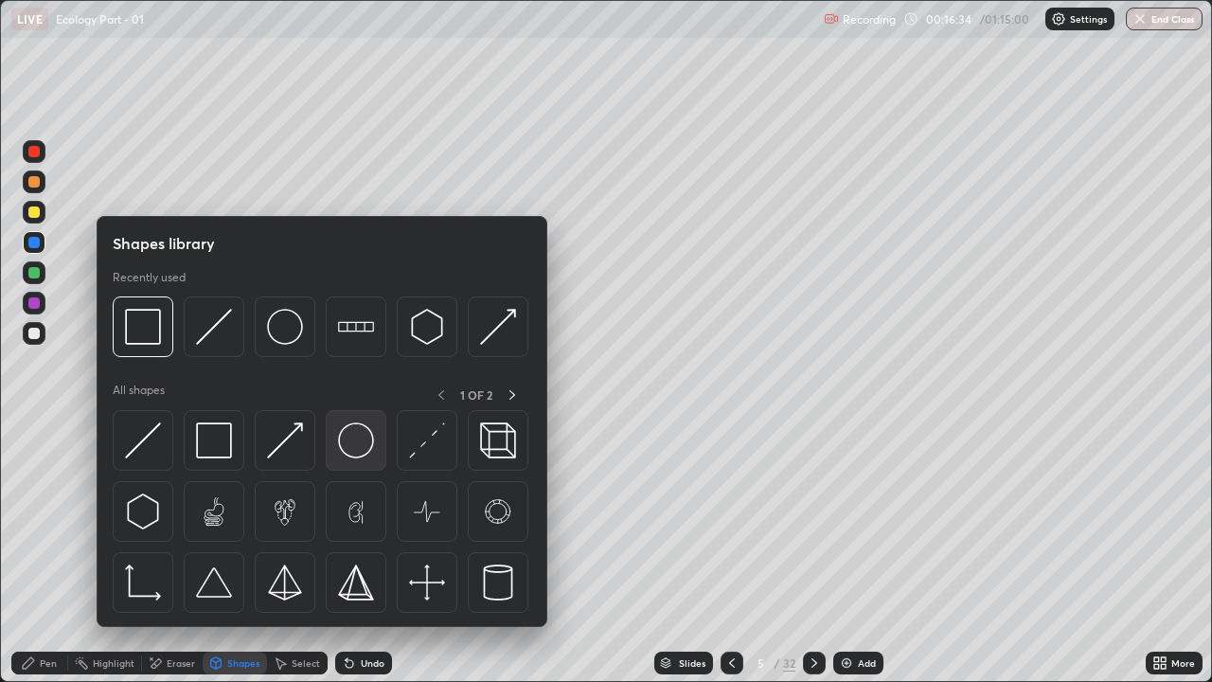
click at [350, 451] on img at bounding box center [356, 440] width 36 height 36
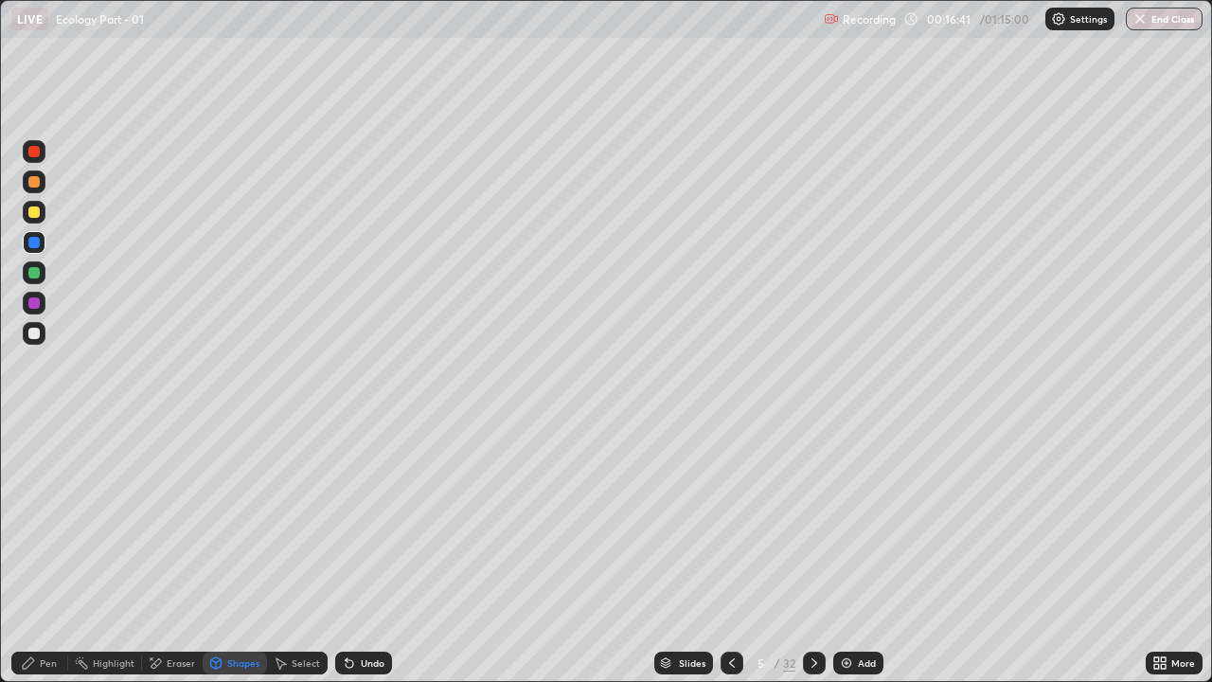
click at [34, 153] on div at bounding box center [33, 151] width 11 height 11
click at [361, 521] on div "Undo" at bounding box center [373, 662] width 24 height 9
click at [41, 521] on div "Pen" at bounding box center [48, 662] width 17 height 9
click at [38, 242] on div at bounding box center [33, 242] width 11 height 11
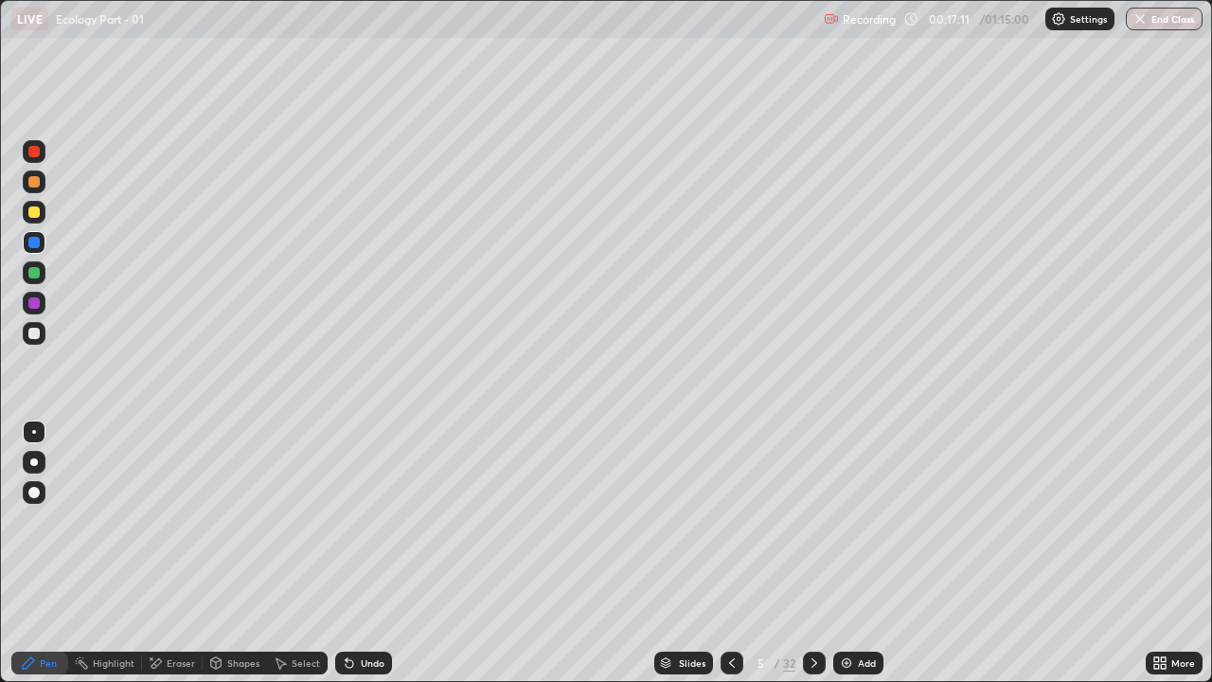
click at [32, 273] on div at bounding box center [33, 272] width 11 height 11
click at [36, 210] on div at bounding box center [33, 211] width 11 height 11
click at [852, 521] on img at bounding box center [846, 662] width 15 height 15
click at [224, 521] on div "Shapes" at bounding box center [235, 663] width 64 height 23
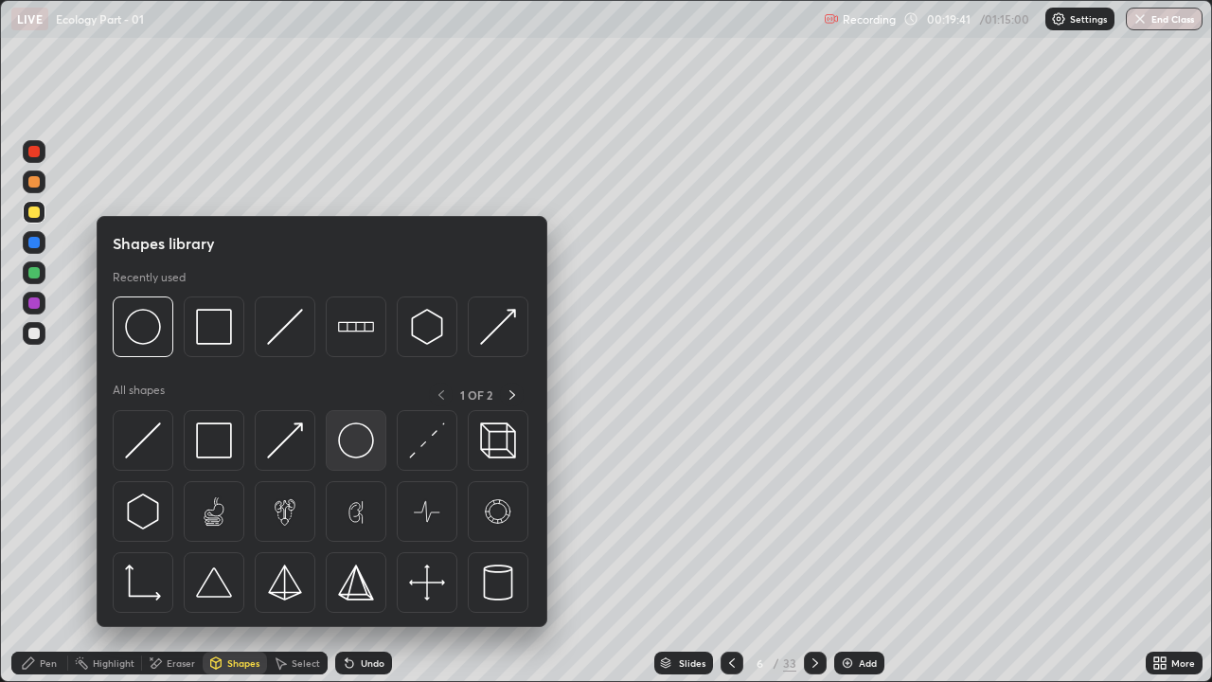
click at [354, 448] on img at bounding box center [356, 440] width 36 height 36
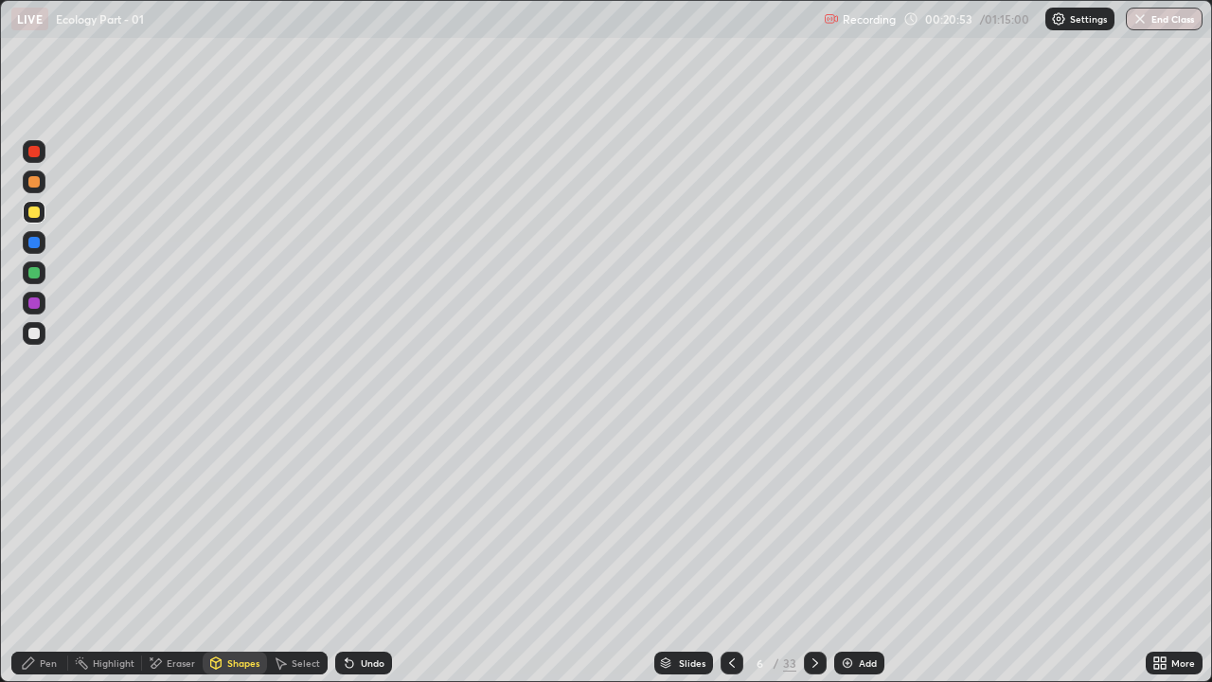
click at [45, 521] on div "Pen" at bounding box center [48, 662] width 17 height 9
click at [34, 270] on div at bounding box center [33, 272] width 11 height 11
click at [35, 155] on div at bounding box center [33, 151] width 11 height 11
click at [948, 521] on div "Slides 6 / 33 Add" at bounding box center [769, 663] width 754 height 38
click at [1052, 521] on div "Slides 6 / 33 Add" at bounding box center [769, 663] width 754 height 38
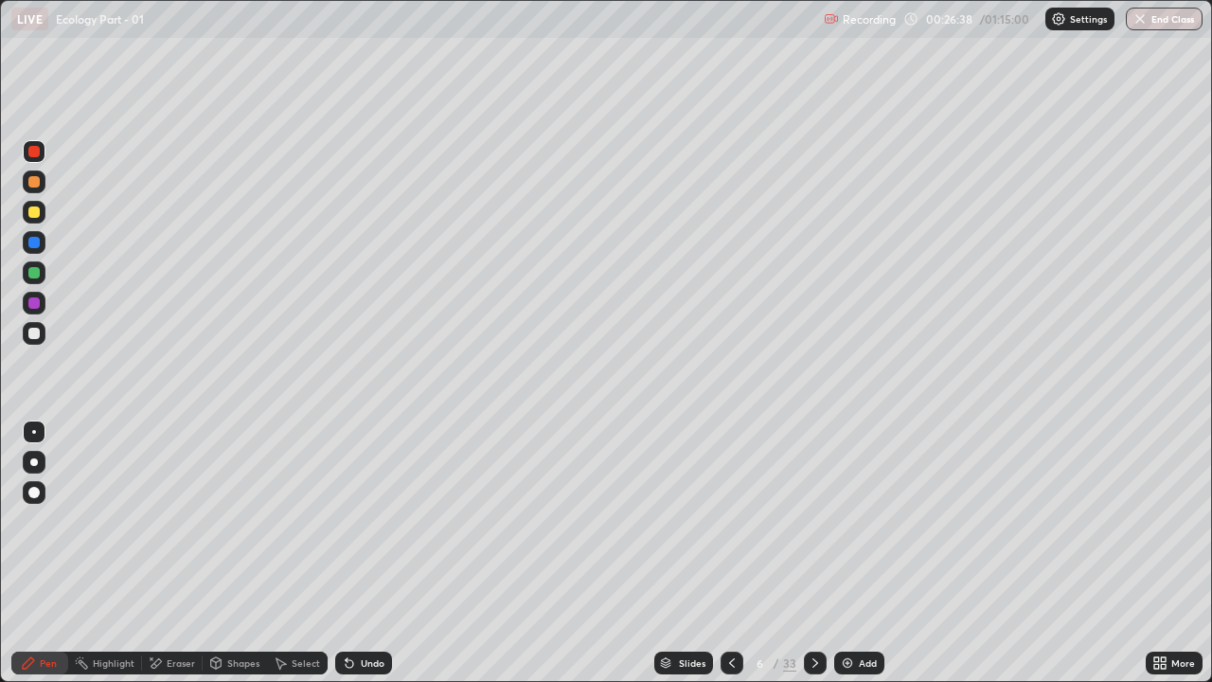
click at [368, 521] on div "Undo" at bounding box center [373, 662] width 24 height 9
click at [369, 521] on div "Undo" at bounding box center [373, 662] width 24 height 9
click at [853, 521] on div "Add" at bounding box center [859, 663] width 50 height 23
click at [32, 239] on div at bounding box center [33, 242] width 11 height 11
click at [34, 302] on div at bounding box center [33, 302] width 11 height 11
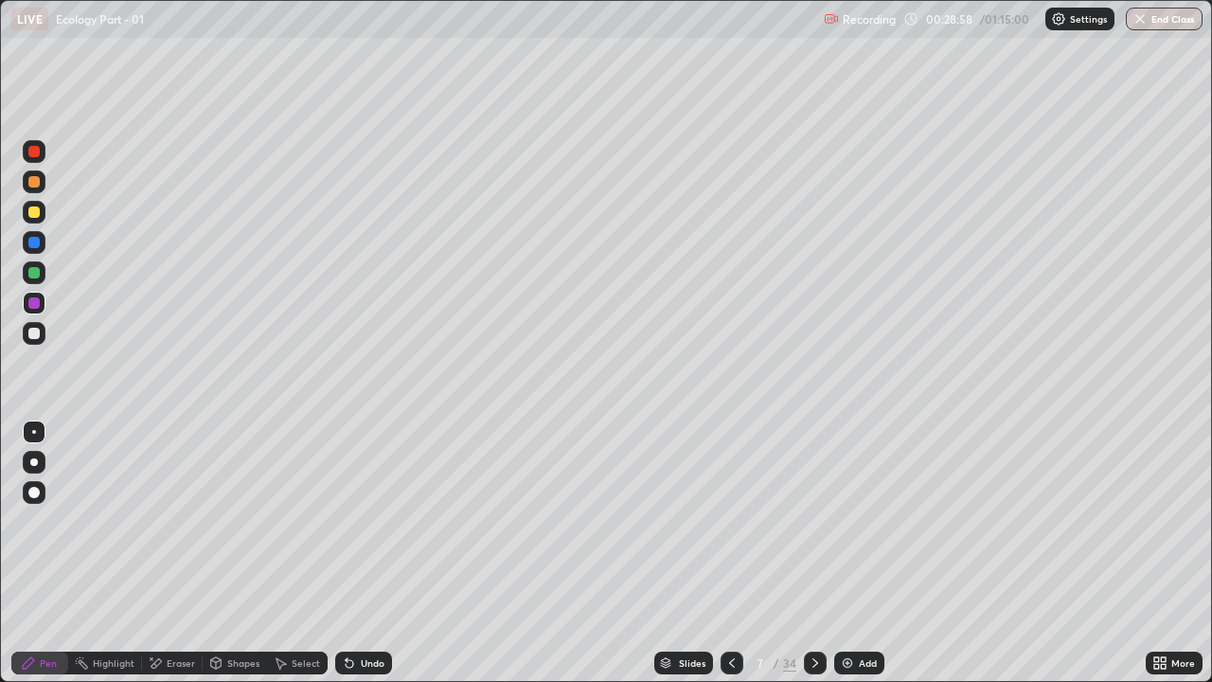
click at [30, 239] on div at bounding box center [33, 242] width 11 height 11
click at [31, 276] on div at bounding box center [33, 272] width 11 height 11
click at [42, 208] on div at bounding box center [34, 212] width 23 height 23
click at [35, 153] on div at bounding box center [33, 151] width 11 height 11
click at [860, 521] on div "Add" at bounding box center [868, 662] width 18 height 9
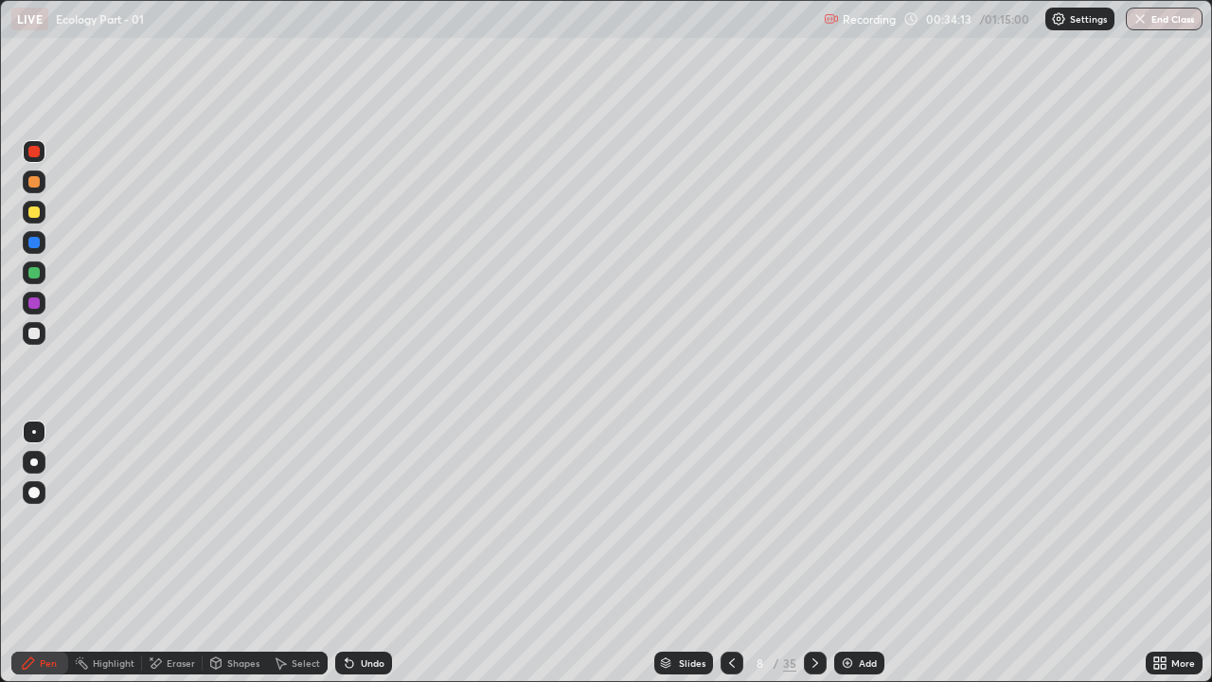
click at [34, 179] on div at bounding box center [33, 181] width 11 height 11
click at [31, 207] on div at bounding box center [33, 211] width 11 height 11
click at [36, 151] on div at bounding box center [33, 151] width 11 height 11
click at [38, 246] on div at bounding box center [33, 242] width 11 height 11
click at [34, 213] on div at bounding box center [33, 211] width 11 height 11
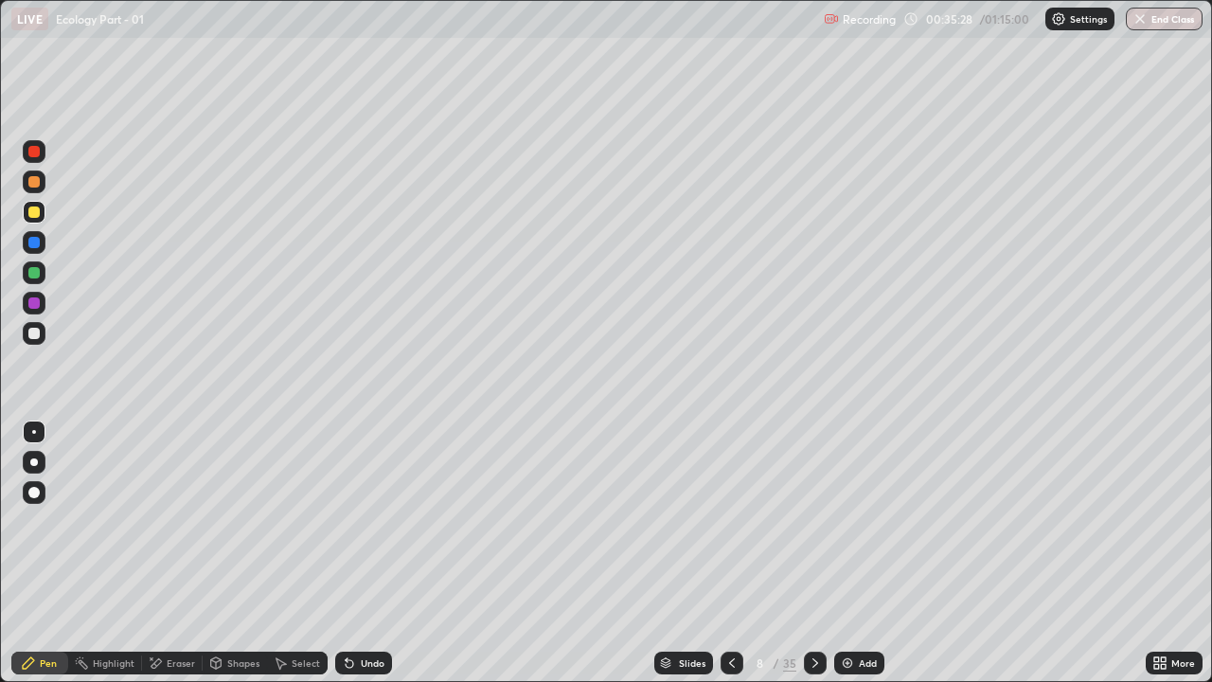
click at [33, 305] on div at bounding box center [33, 302] width 11 height 11
click at [36, 332] on div at bounding box center [33, 333] width 11 height 11
click at [37, 278] on div at bounding box center [34, 272] width 23 height 23
click at [34, 304] on div at bounding box center [33, 302] width 11 height 11
click at [224, 521] on div "Shapes" at bounding box center [235, 663] width 64 height 23
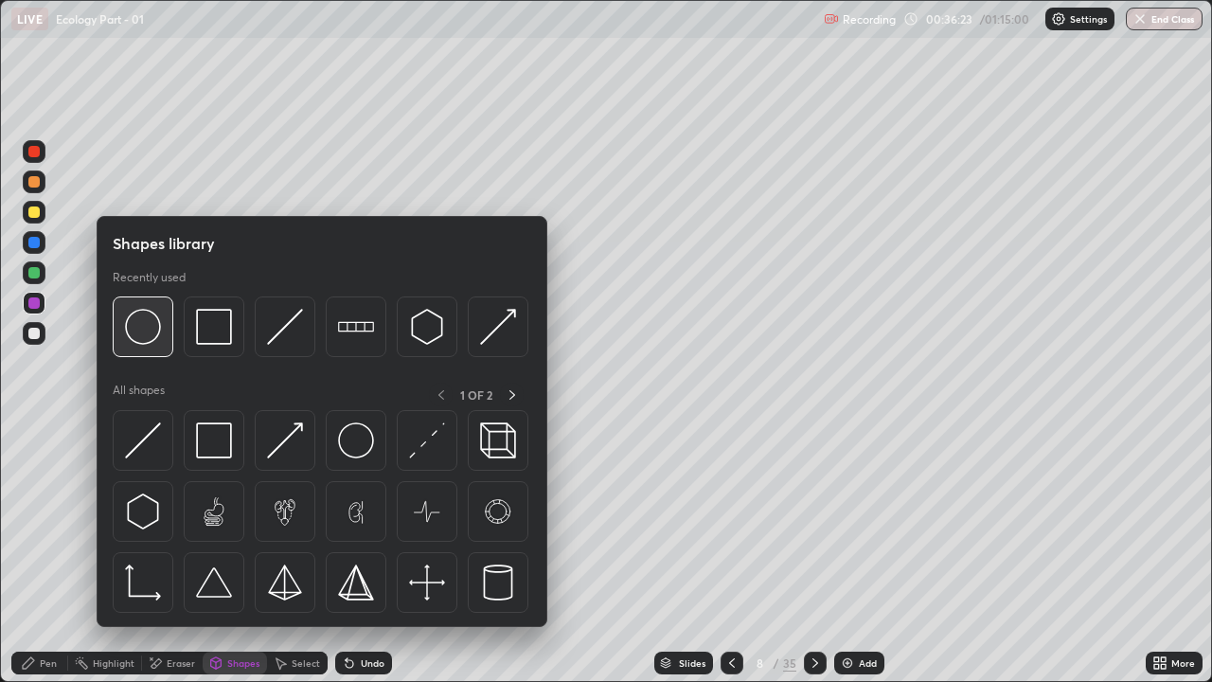
click at [146, 338] on img at bounding box center [143, 327] width 36 height 36
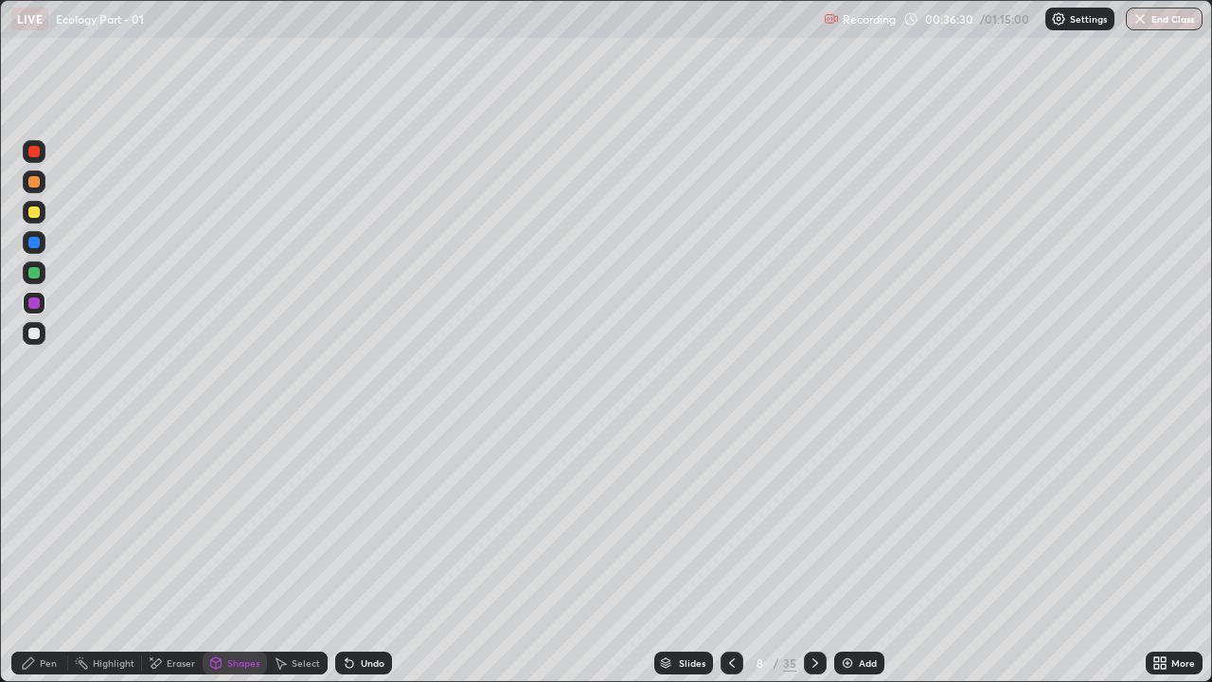
click at [227, 521] on div "Shapes" at bounding box center [243, 662] width 32 height 9
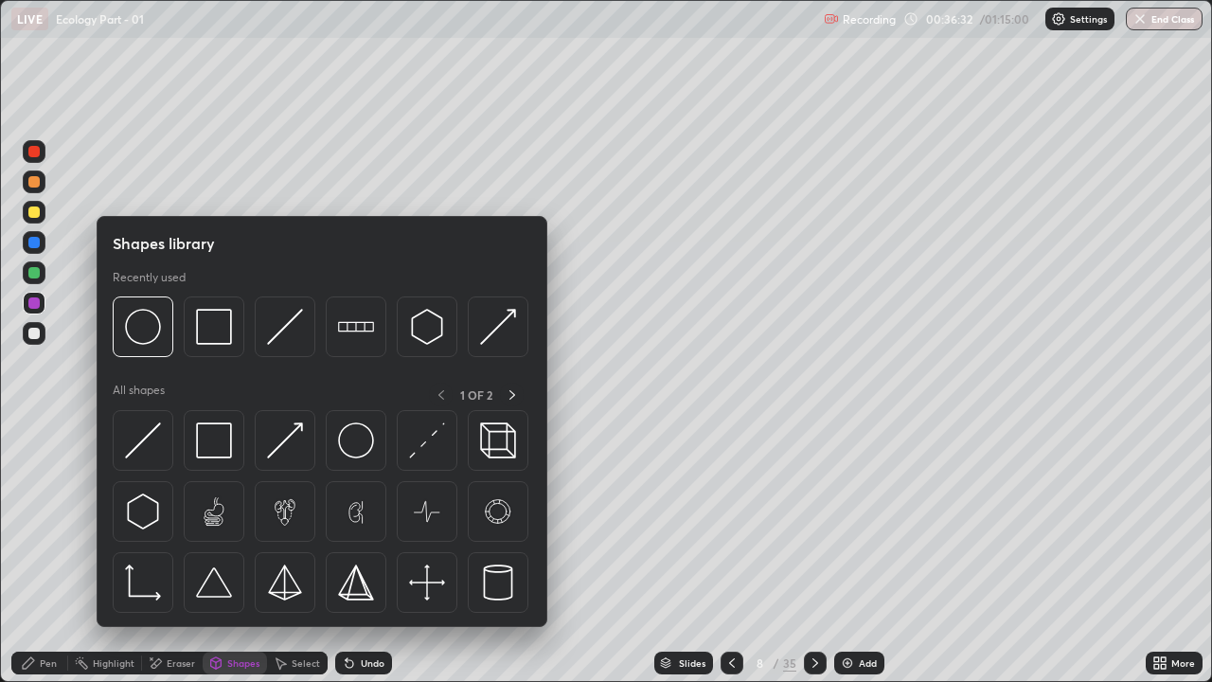
click at [44, 521] on div "Pen" at bounding box center [48, 662] width 17 height 9
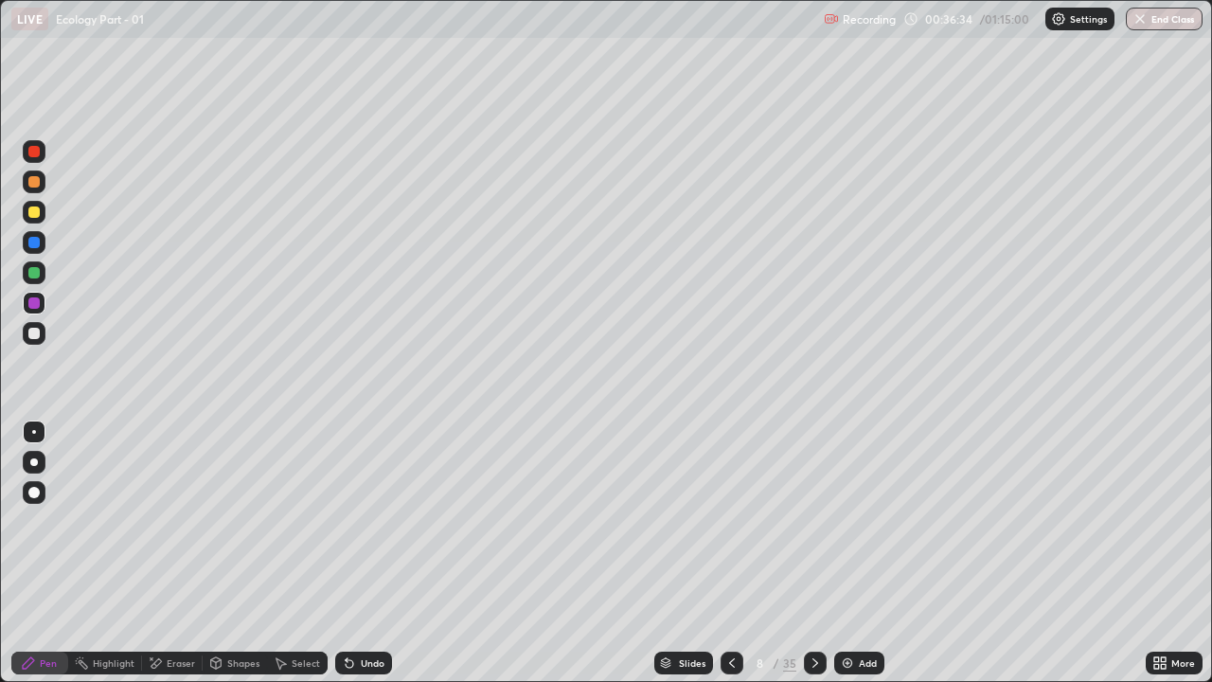
click at [38, 331] on div at bounding box center [33, 333] width 11 height 11
click at [35, 213] on div at bounding box center [33, 211] width 11 height 11
click at [38, 332] on div at bounding box center [33, 333] width 11 height 11
click at [227, 521] on div "Shapes" at bounding box center [243, 662] width 32 height 9
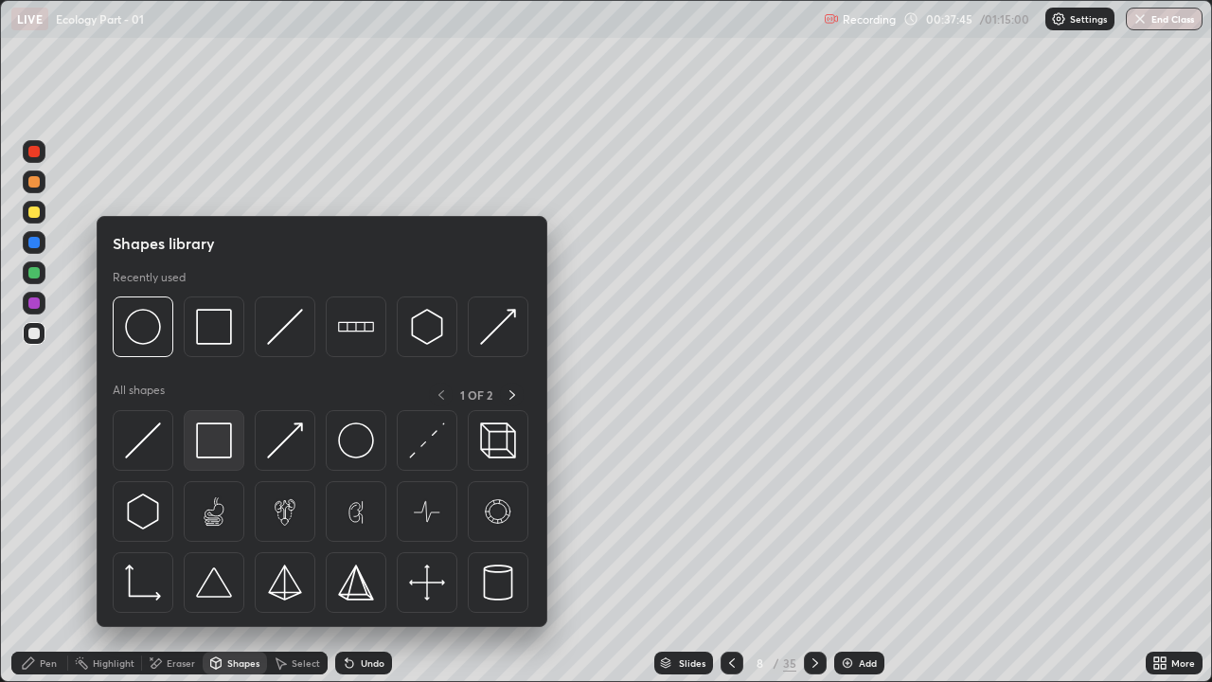
click at [217, 445] on img at bounding box center [214, 440] width 36 height 36
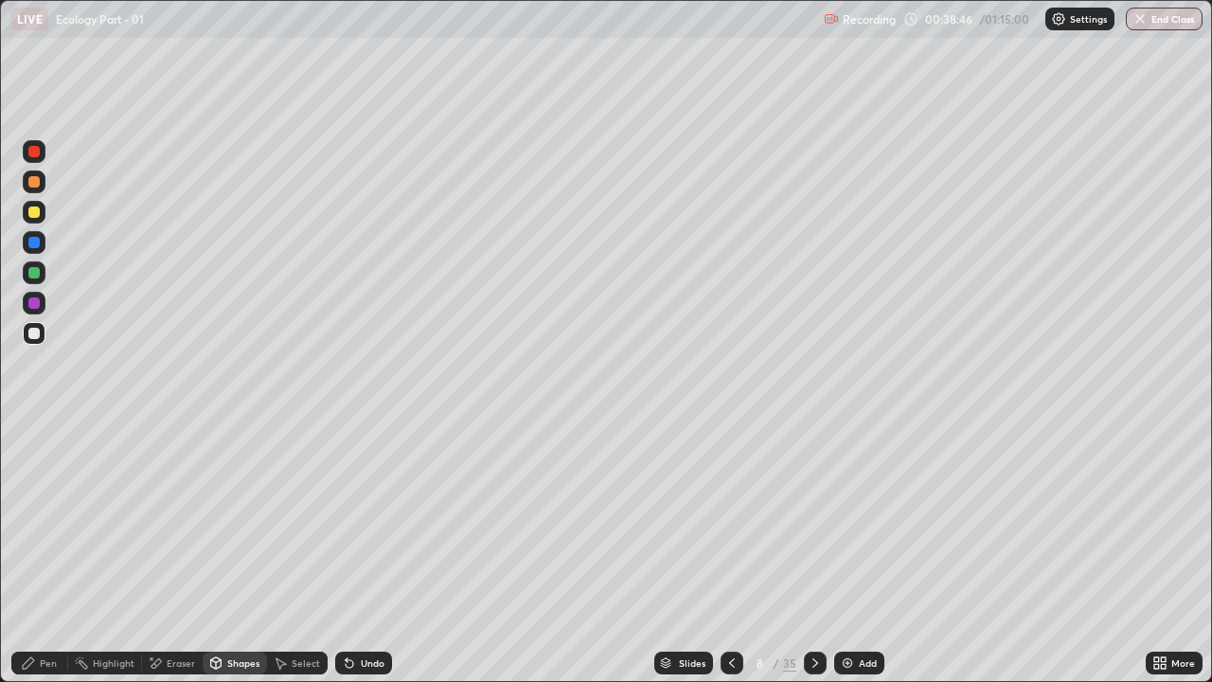
click at [42, 521] on div "Pen" at bounding box center [48, 662] width 17 height 9
click at [29, 302] on div at bounding box center [33, 302] width 11 height 11
click at [855, 521] on div "Add" at bounding box center [859, 663] width 50 height 23
click at [231, 521] on div "Shapes" at bounding box center [243, 662] width 32 height 9
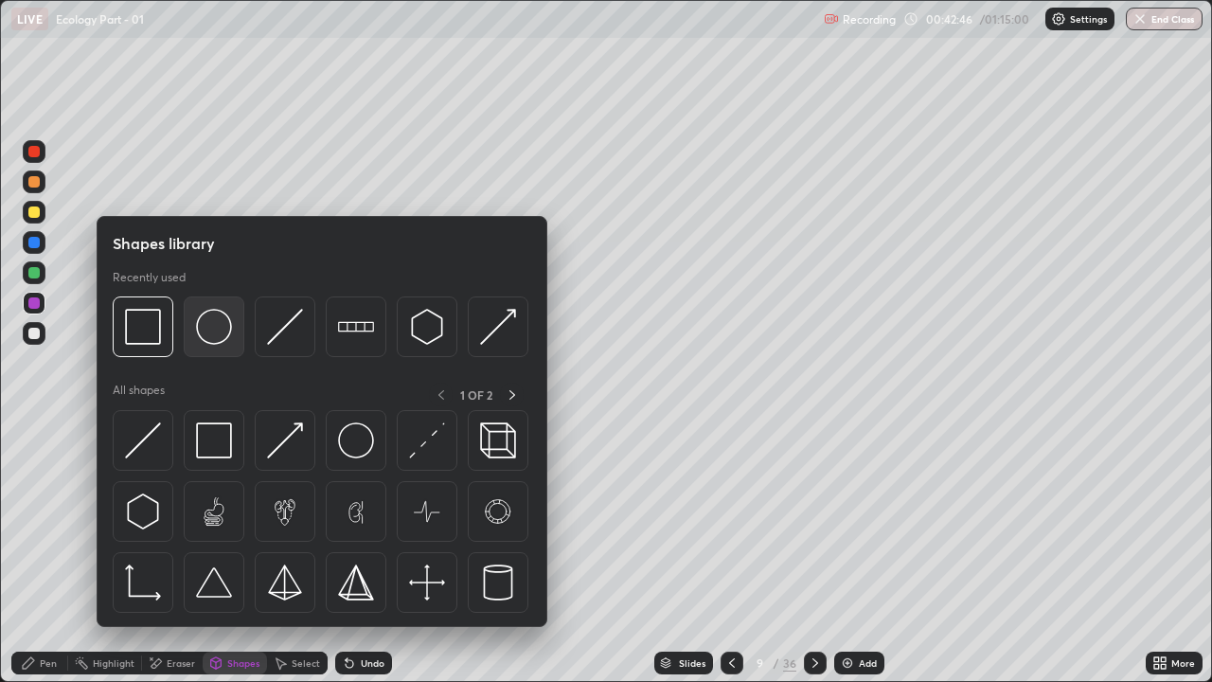
click at [218, 340] on img at bounding box center [214, 327] width 36 height 36
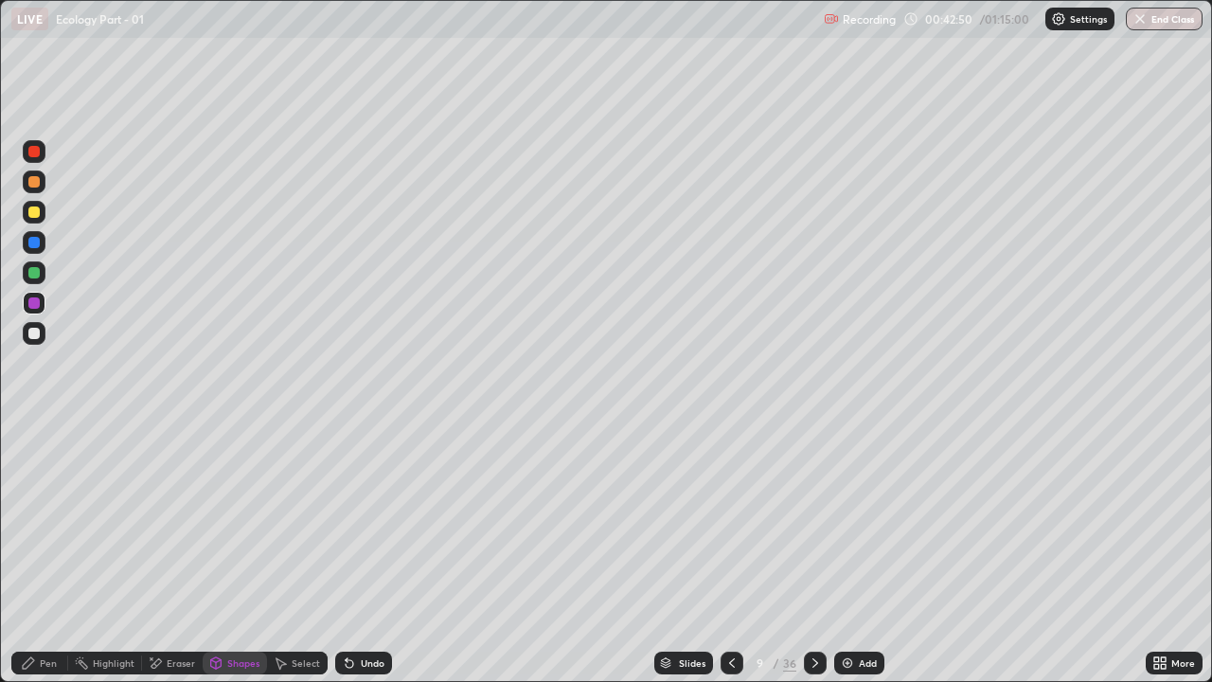
click at [44, 521] on div "Pen" at bounding box center [48, 662] width 17 height 9
click at [33, 207] on div at bounding box center [33, 211] width 11 height 11
click at [728, 521] on div at bounding box center [732, 663] width 23 height 23
click at [854, 521] on div "Add" at bounding box center [859, 663] width 50 height 23
click at [227, 521] on div "Shapes" at bounding box center [243, 662] width 32 height 9
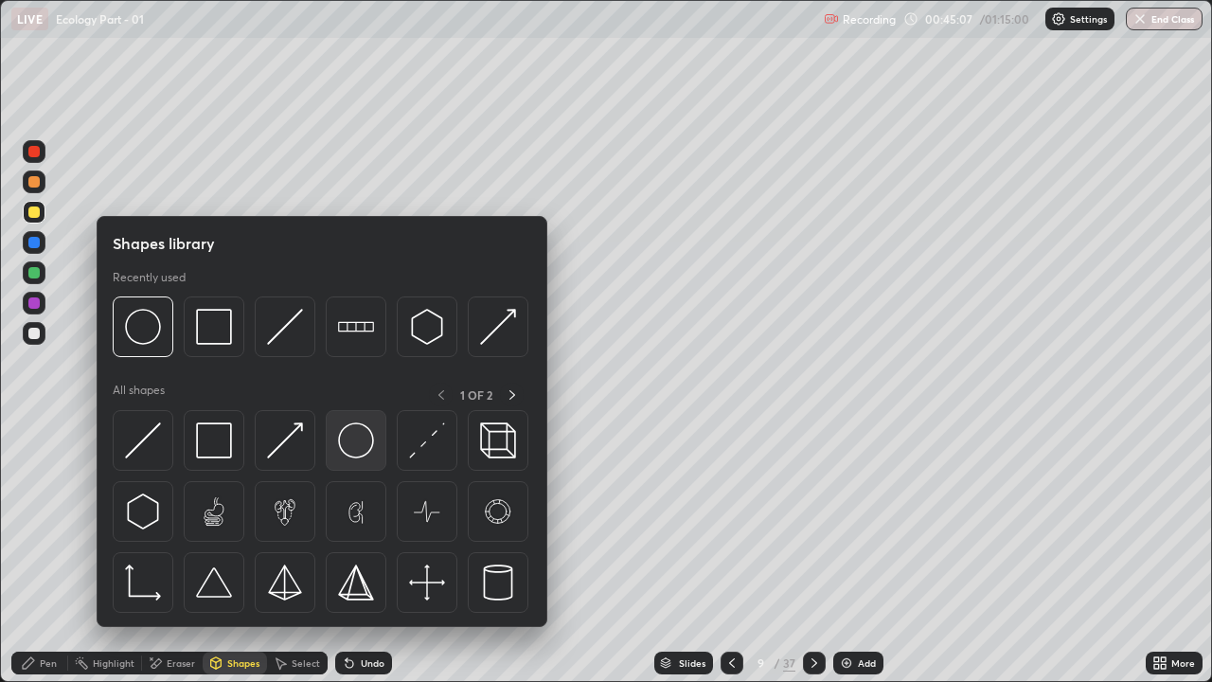
click at [356, 452] on img at bounding box center [356, 440] width 36 height 36
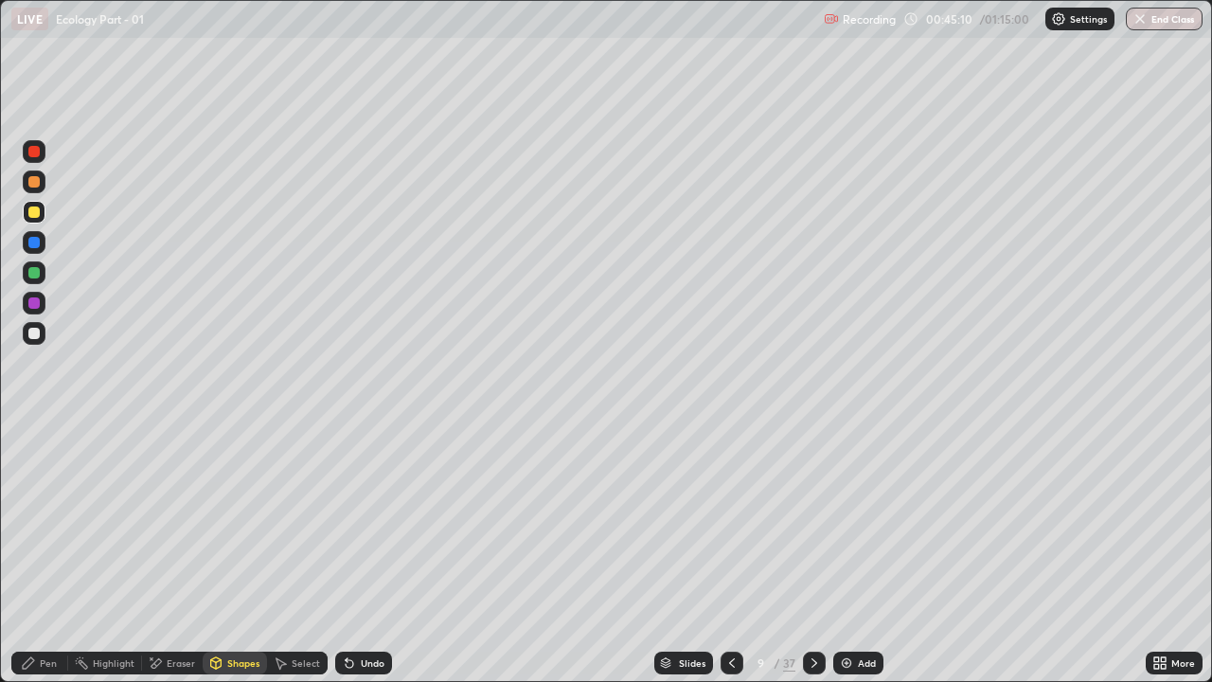
click at [49, 521] on div "Pen" at bounding box center [48, 662] width 17 height 9
click at [357, 521] on div "Undo" at bounding box center [363, 663] width 57 height 23
click at [227, 521] on div "Shapes" at bounding box center [243, 662] width 32 height 9
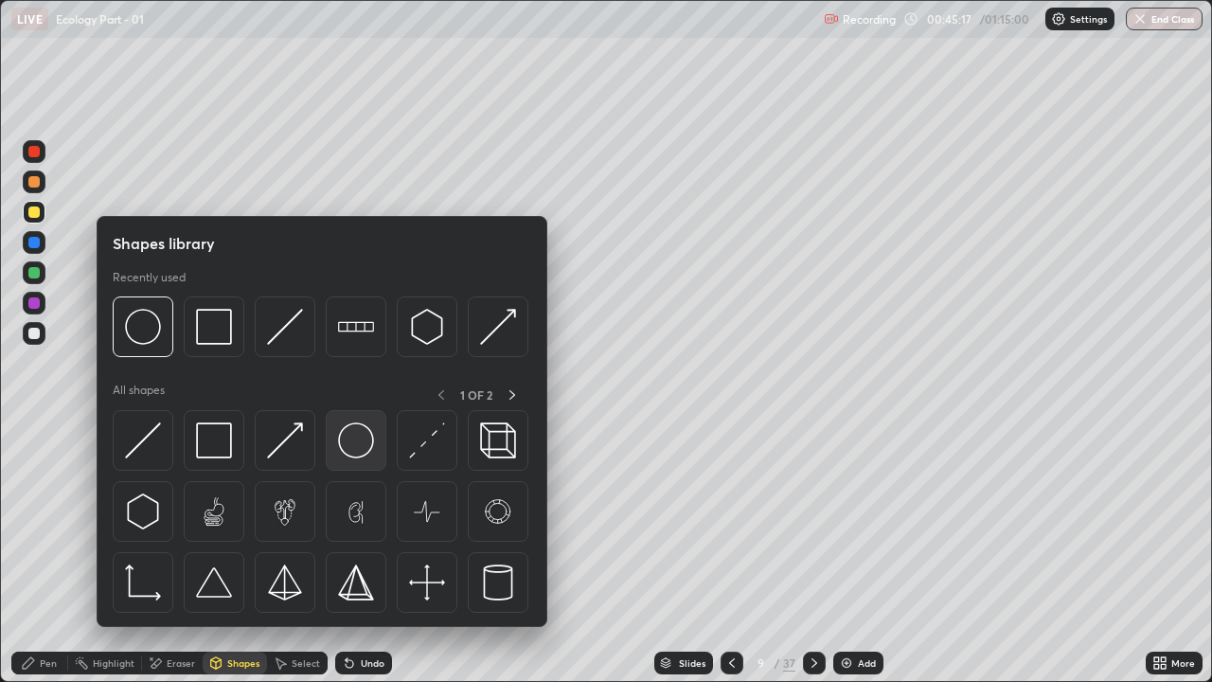
click at [353, 443] on img at bounding box center [356, 440] width 36 height 36
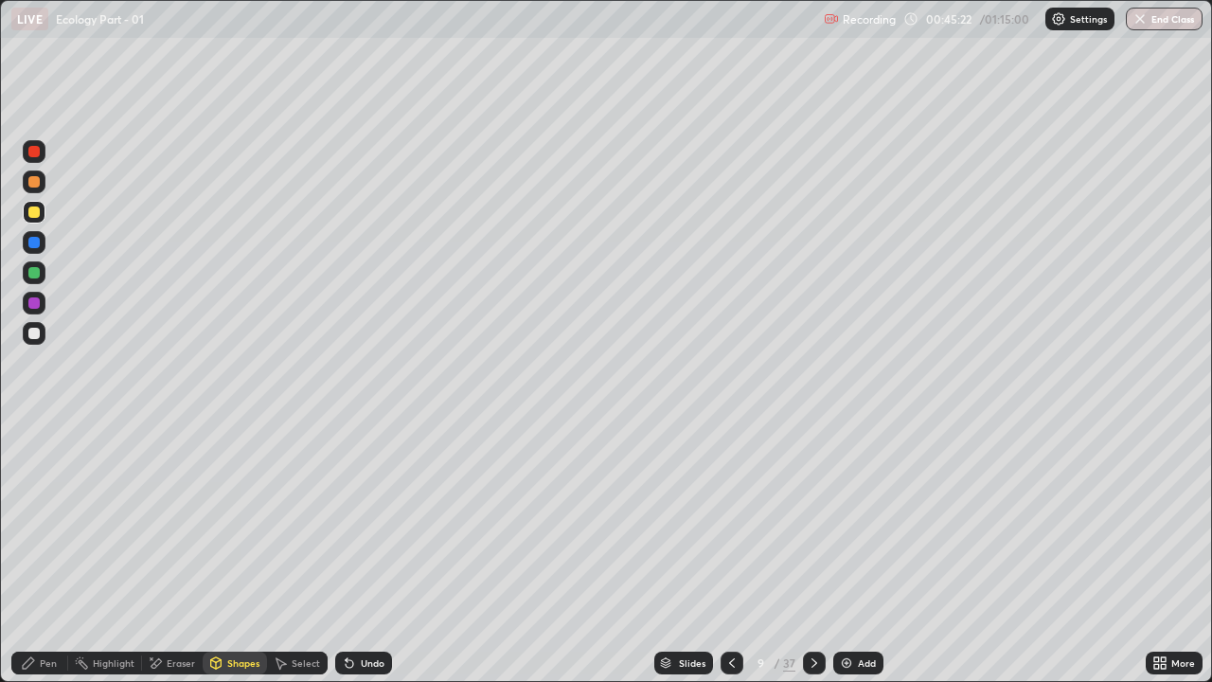
click at [49, 521] on div "Pen" at bounding box center [48, 662] width 17 height 9
click at [38, 334] on div at bounding box center [33, 333] width 11 height 11
click at [39, 241] on div at bounding box center [33, 242] width 11 height 11
click at [31, 273] on div at bounding box center [33, 272] width 11 height 11
click at [37, 237] on div at bounding box center [33, 242] width 11 height 11
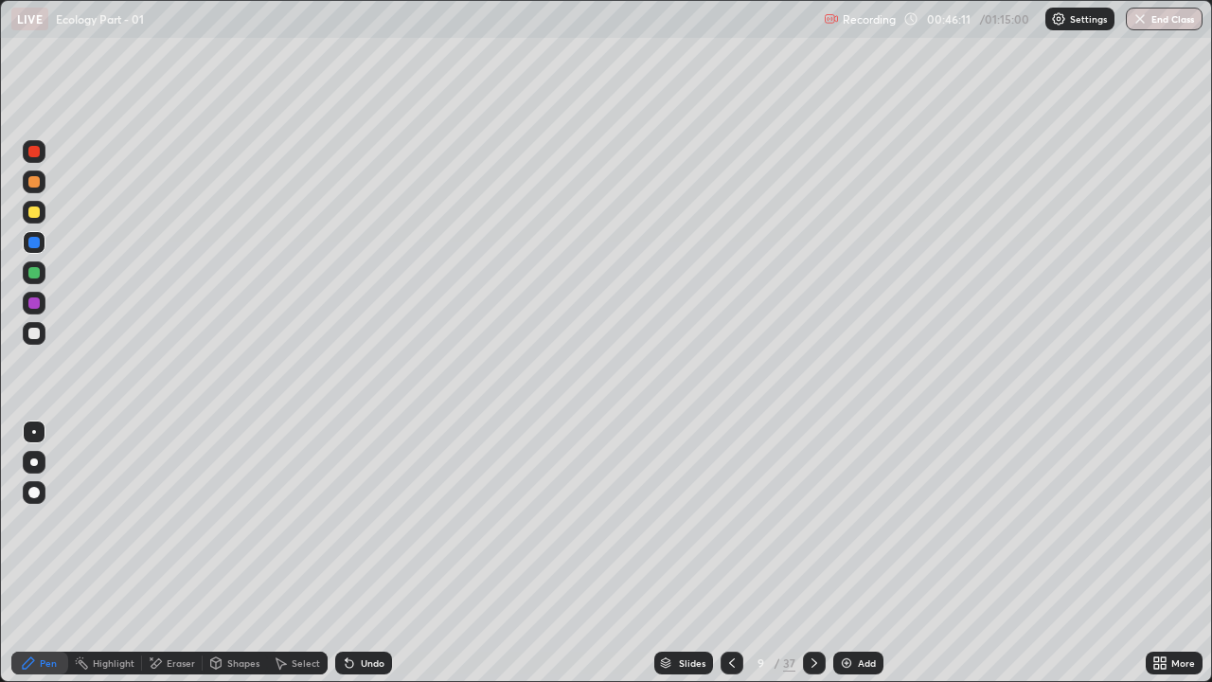
click at [36, 212] on div at bounding box center [33, 211] width 11 height 11
click at [32, 151] on div at bounding box center [33, 151] width 11 height 11
click at [32, 334] on div at bounding box center [33, 333] width 11 height 11
click at [36, 244] on div at bounding box center [33, 242] width 11 height 11
click at [35, 273] on div at bounding box center [33, 272] width 11 height 11
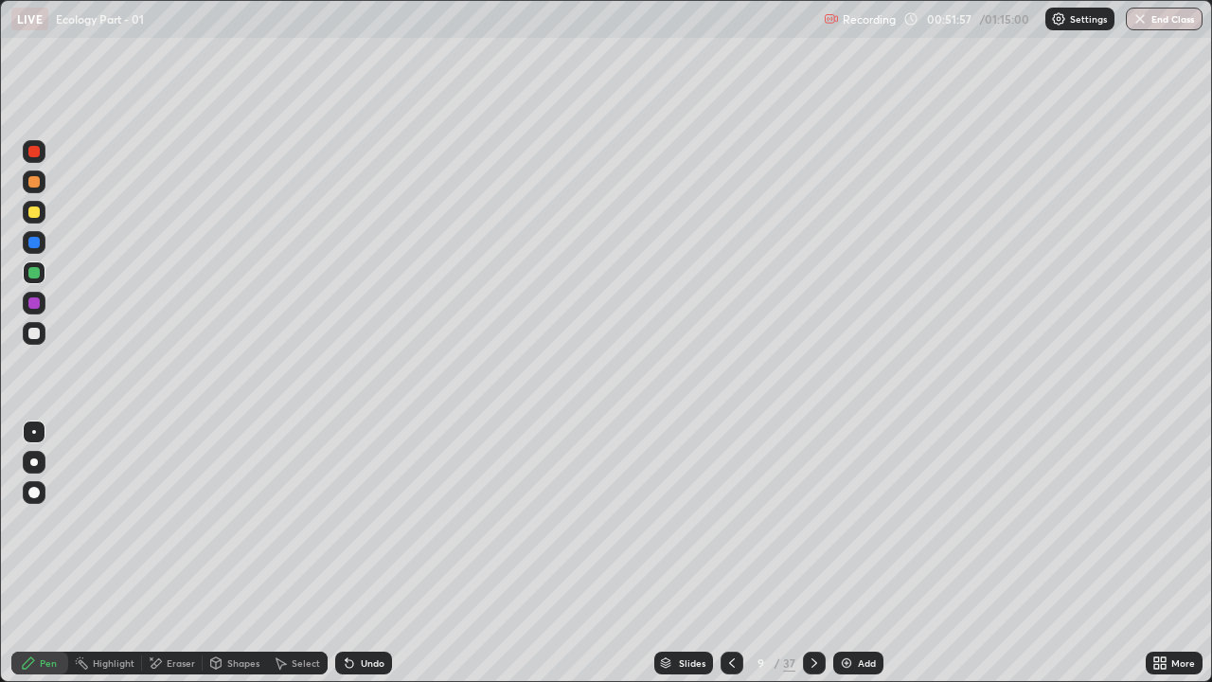
click at [41, 213] on div at bounding box center [34, 212] width 23 height 23
click at [33, 332] on div at bounding box center [33, 333] width 11 height 11
click at [170, 521] on div "Eraser" at bounding box center [181, 662] width 28 height 9
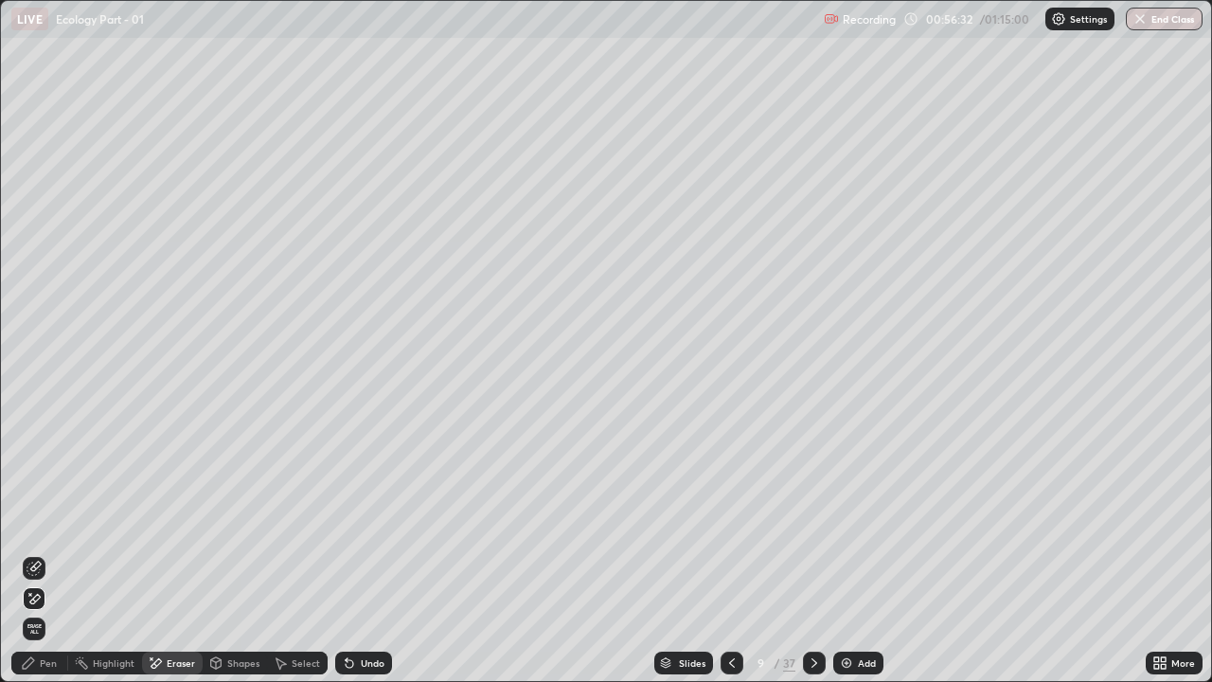
click at [852, 521] on div "Add" at bounding box center [859, 663] width 50 height 23
click at [38, 521] on div "Pen" at bounding box center [39, 663] width 57 height 23
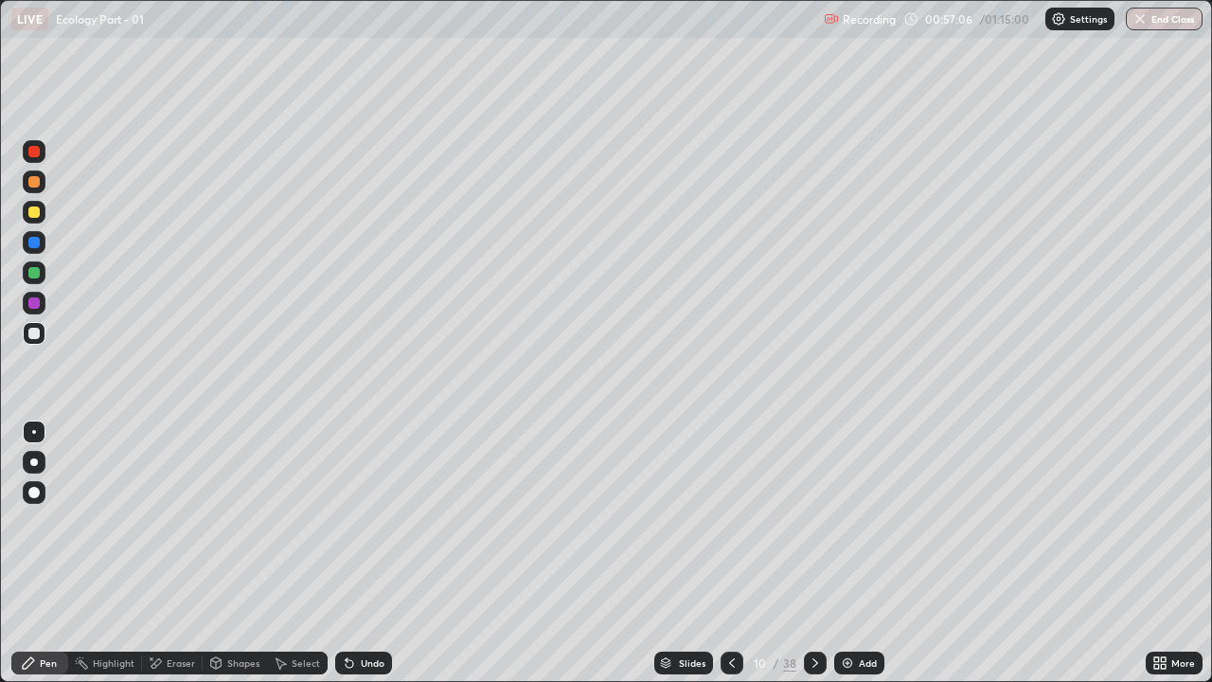
click at [371, 521] on div "Undo" at bounding box center [373, 662] width 24 height 9
click at [863, 521] on div "Add" at bounding box center [868, 662] width 18 height 9
click at [35, 306] on div at bounding box center [33, 302] width 11 height 11
click at [33, 209] on div at bounding box center [33, 211] width 11 height 11
click at [174, 521] on div "Eraser" at bounding box center [181, 662] width 28 height 9
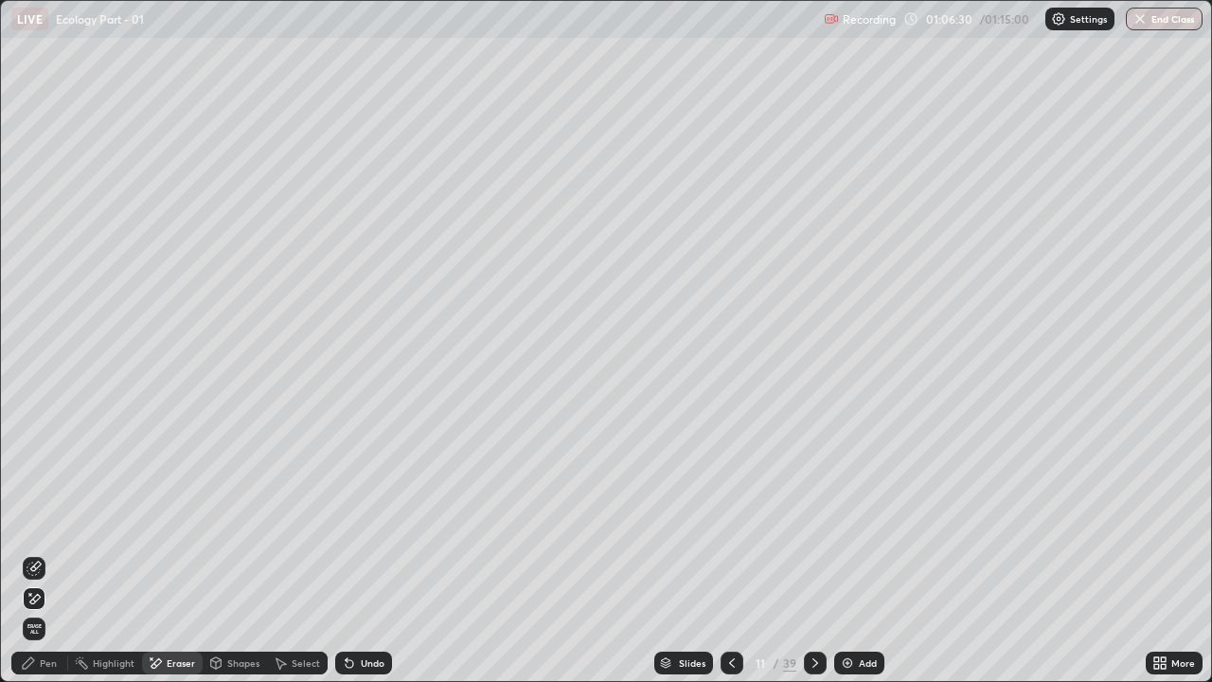
click at [34, 521] on span "Erase all" at bounding box center [34, 628] width 21 height 11
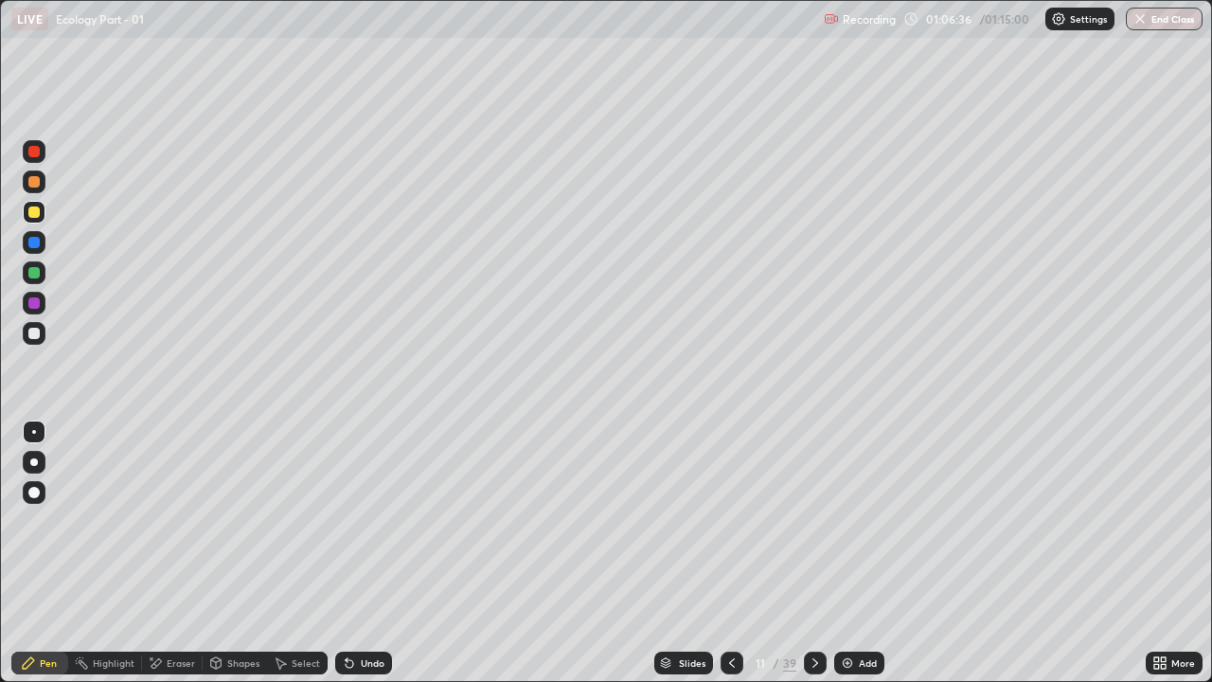
click at [732, 521] on div at bounding box center [732, 663] width 23 height 23
click at [813, 521] on icon at bounding box center [815, 662] width 15 height 15
click at [224, 521] on div "Shapes" at bounding box center [235, 663] width 64 height 23
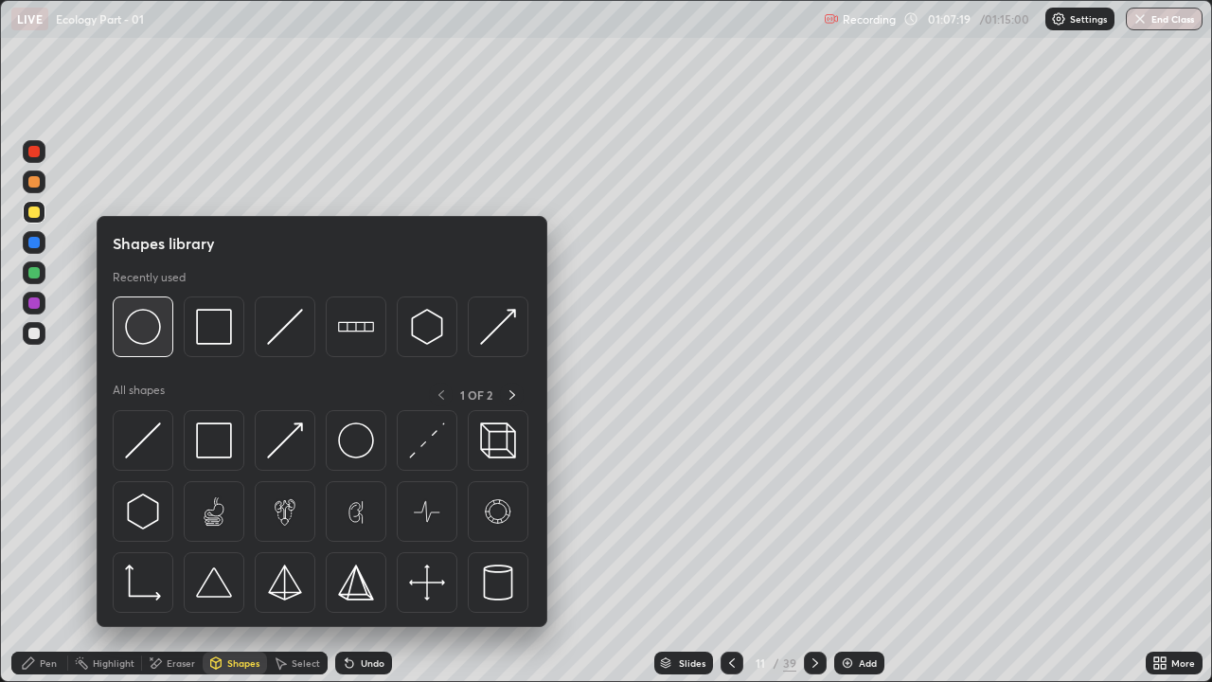
click at [148, 334] on img at bounding box center [143, 327] width 36 height 36
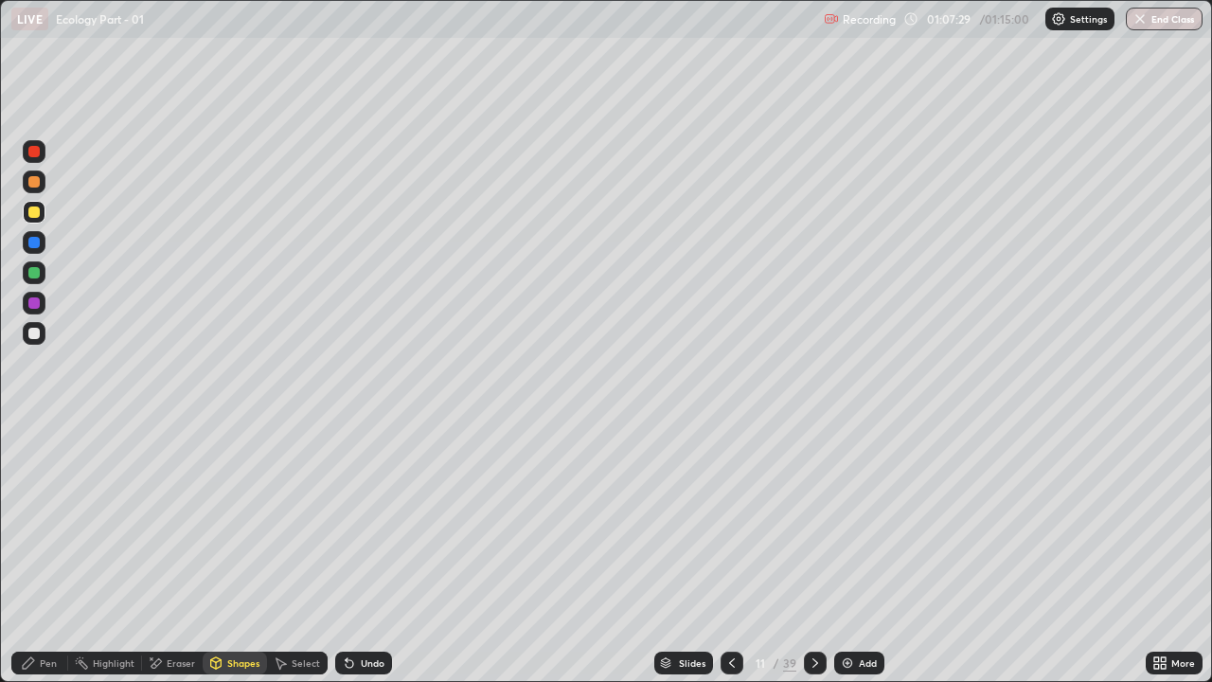
click at [34, 274] on div at bounding box center [33, 272] width 11 height 11
click at [353, 521] on icon at bounding box center [349, 662] width 15 height 15
click at [32, 521] on div "Pen" at bounding box center [39, 663] width 57 height 23
click at [34, 215] on div at bounding box center [33, 211] width 11 height 11
click at [31, 161] on div at bounding box center [34, 151] width 23 height 23
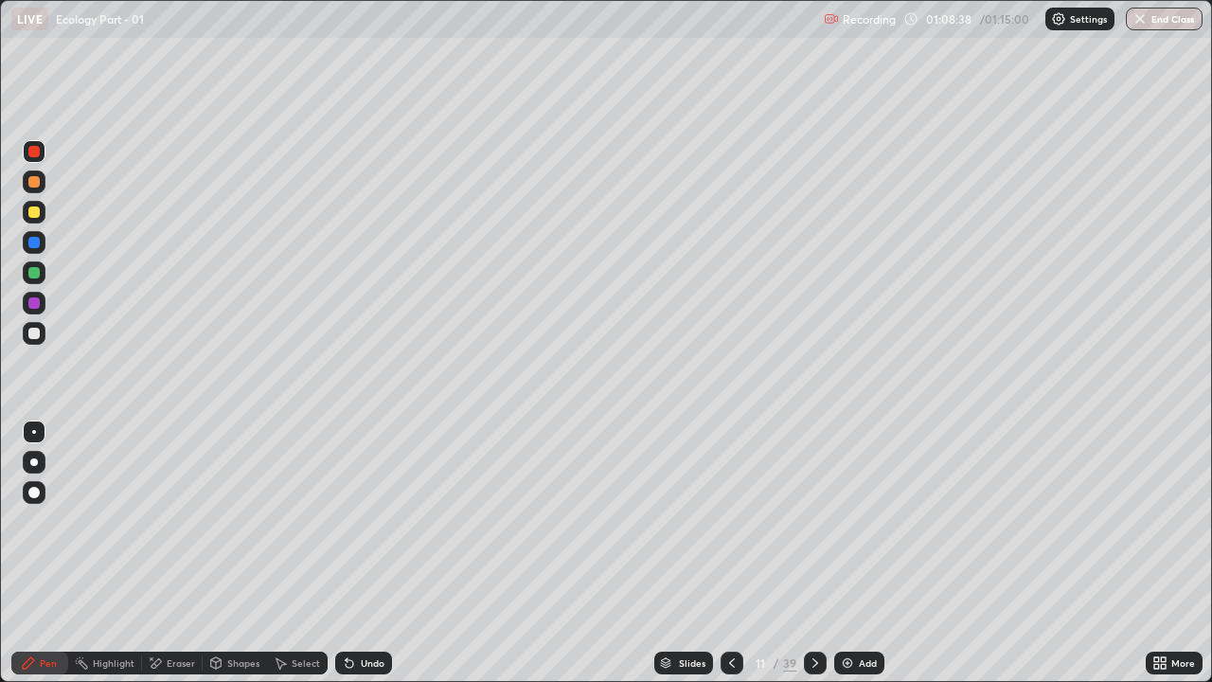
click at [33, 269] on div at bounding box center [33, 272] width 11 height 11
click at [119, 521] on div "Highlight" at bounding box center [114, 662] width 42 height 9
click at [39, 303] on div at bounding box center [33, 302] width 11 height 11
click at [49, 521] on div "Pen" at bounding box center [48, 662] width 17 height 9
click at [39, 217] on div at bounding box center [34, 212] width 23 height 23
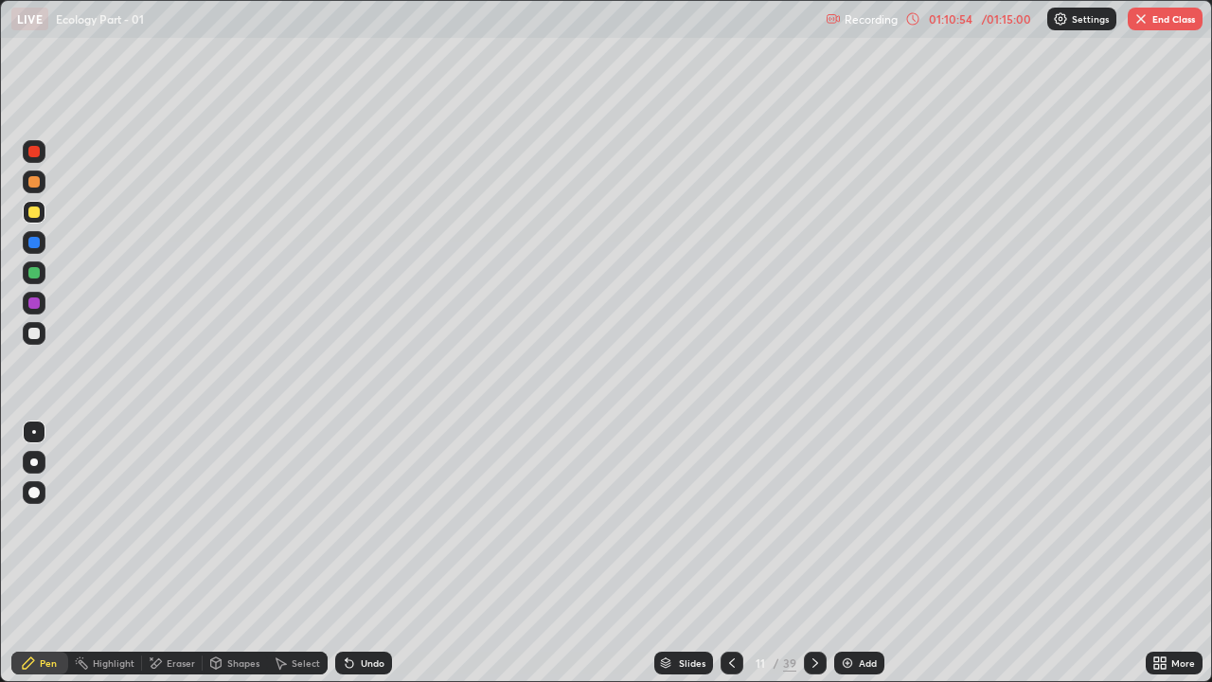
click at [33, 213] on div at bounding box center [33, 211] width 11 height 11
click at [37, 306] on div at bounding box center [33, 302] width 11 height 11
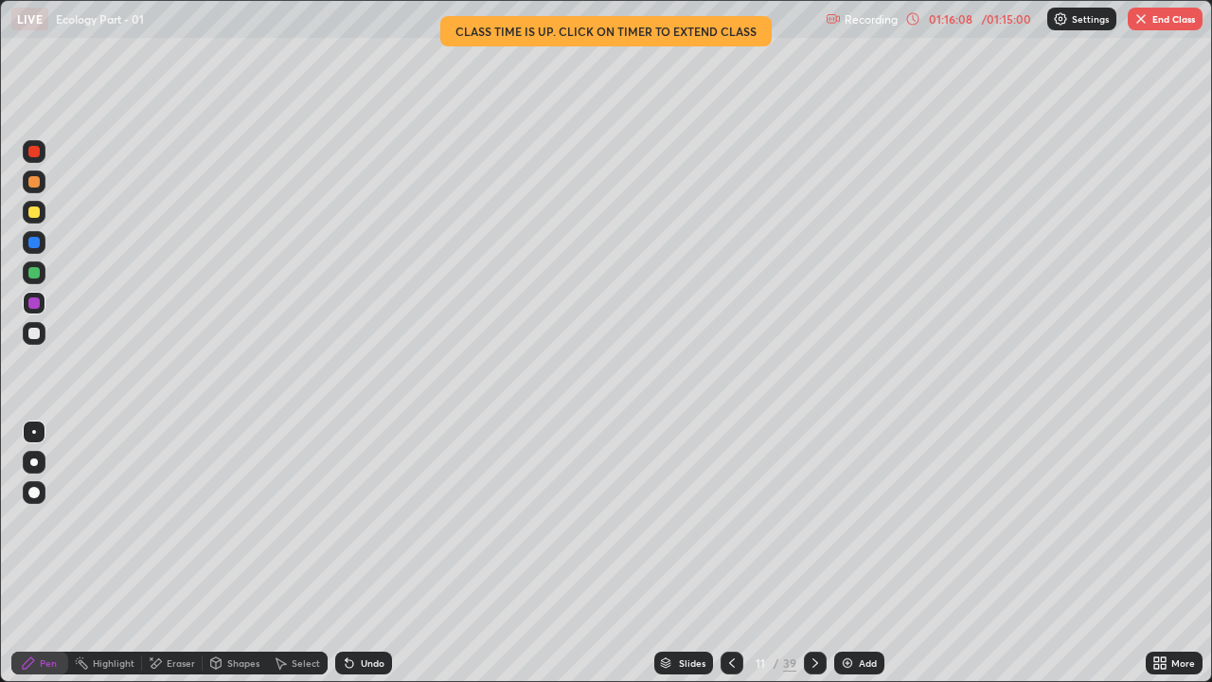
click at [521, 521] on div "Slides 11 / 39 Add" at bounding box center [769, 663] width 754 height 38
click at [515, 521] on div "Slides 11 / 39 Add" at bounding box center [769, 663] width 754 height 38
click at [163, 521] on div "Eraser" at bounding box center [172, 663] width 61 height 23
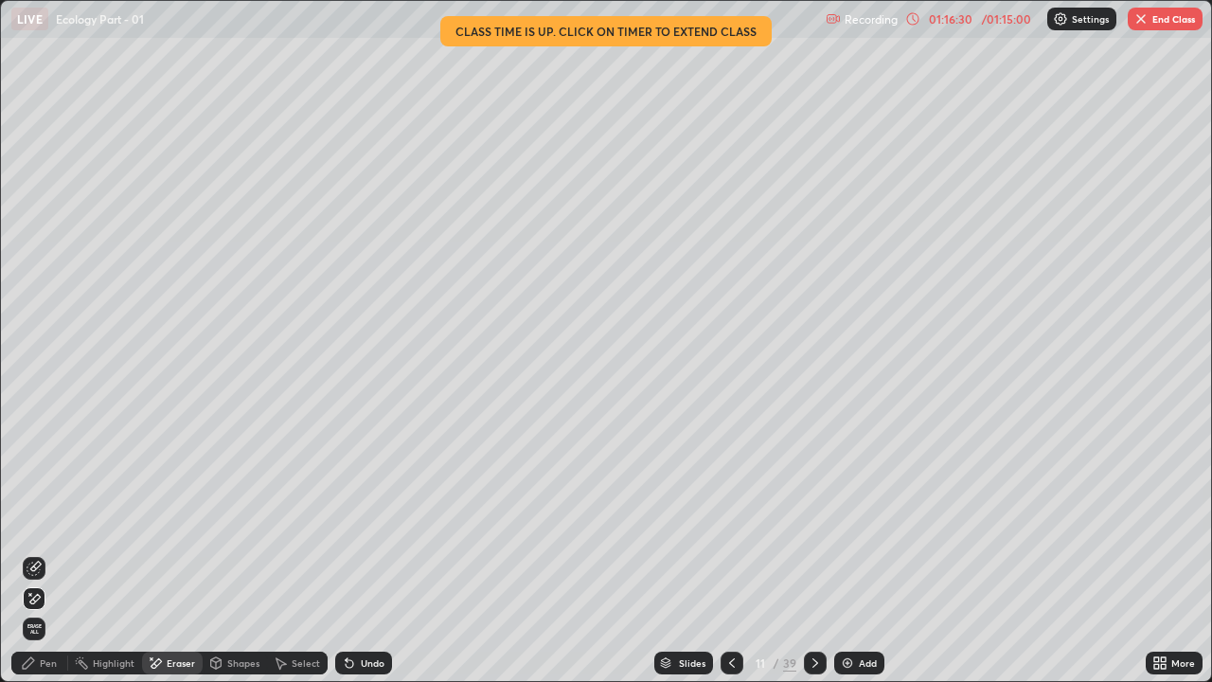
click at [34, 521] on span "Erase all" at bounding box center [34, 628] width 21 height 11
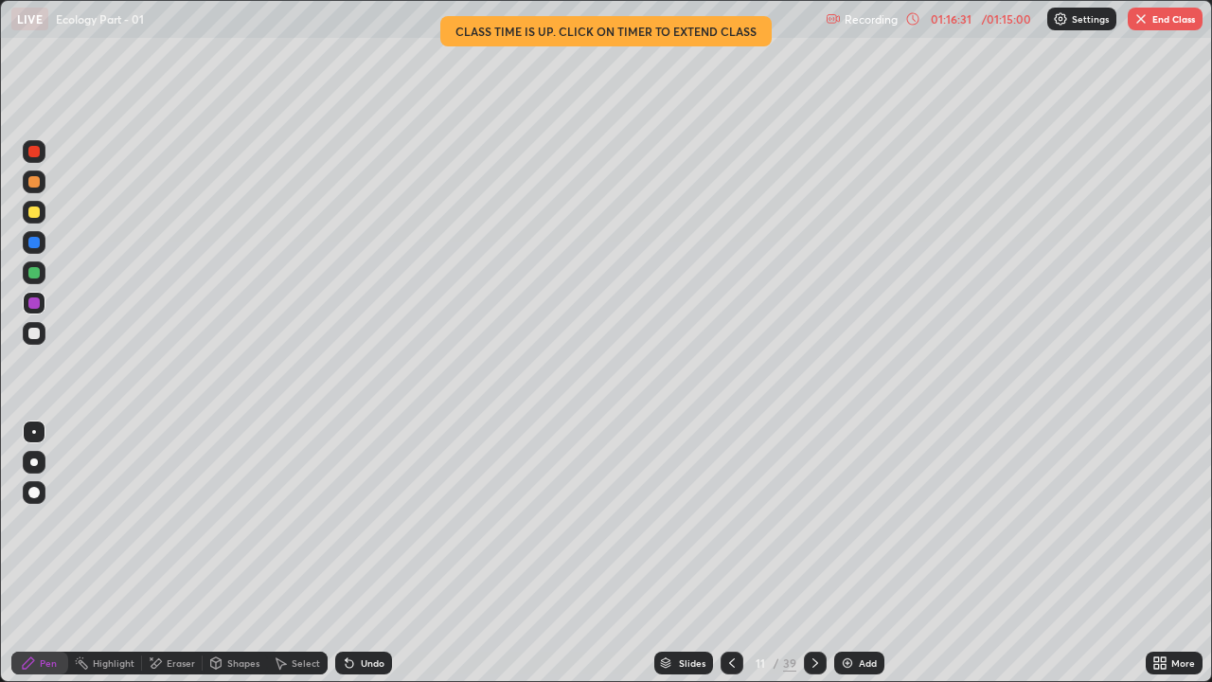
click at [813, 521] on icon at bounding box center [815, 662] width 15 height 15
click at [182, 521] on div "Eraser" at bounding box center [181, 662] width 28 height 9
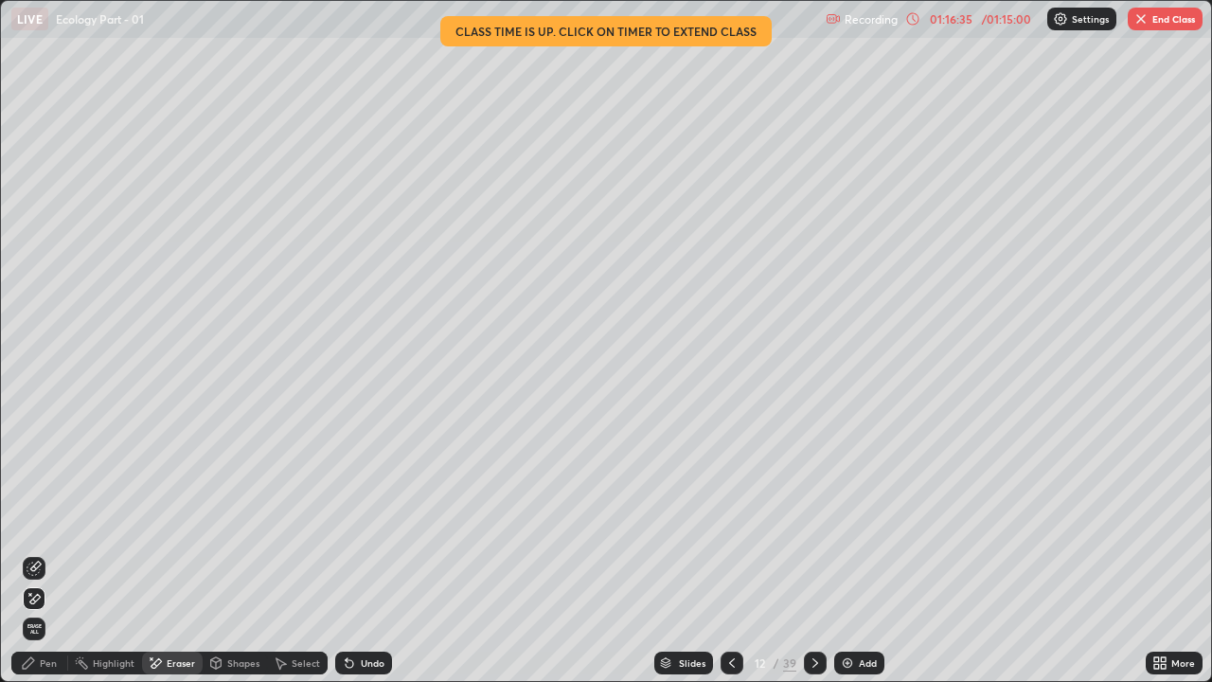
click at [34, 521] on span "Erase all" at bounding box center [34, 628] width 21 height 11
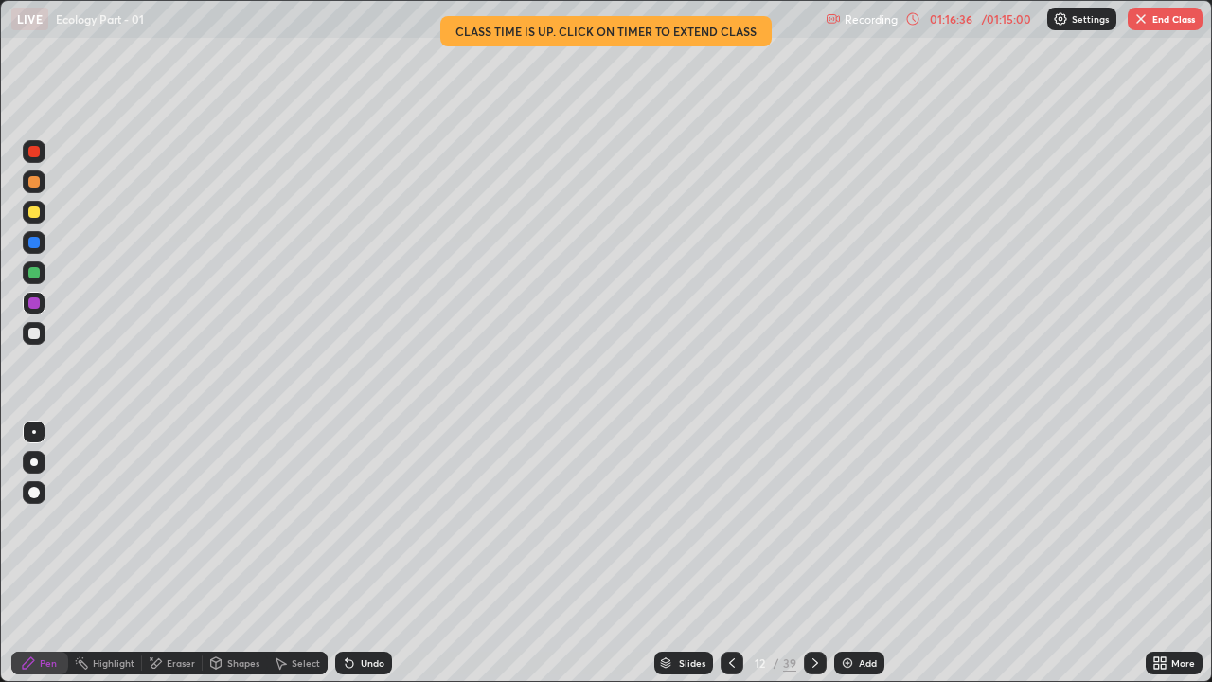
click at [813, 521] on icon at bounding box center [815, 662] width 15 height 15
click at [183, 521] on div "Eraser" at bounding box center [181, 662] width 28 height 9
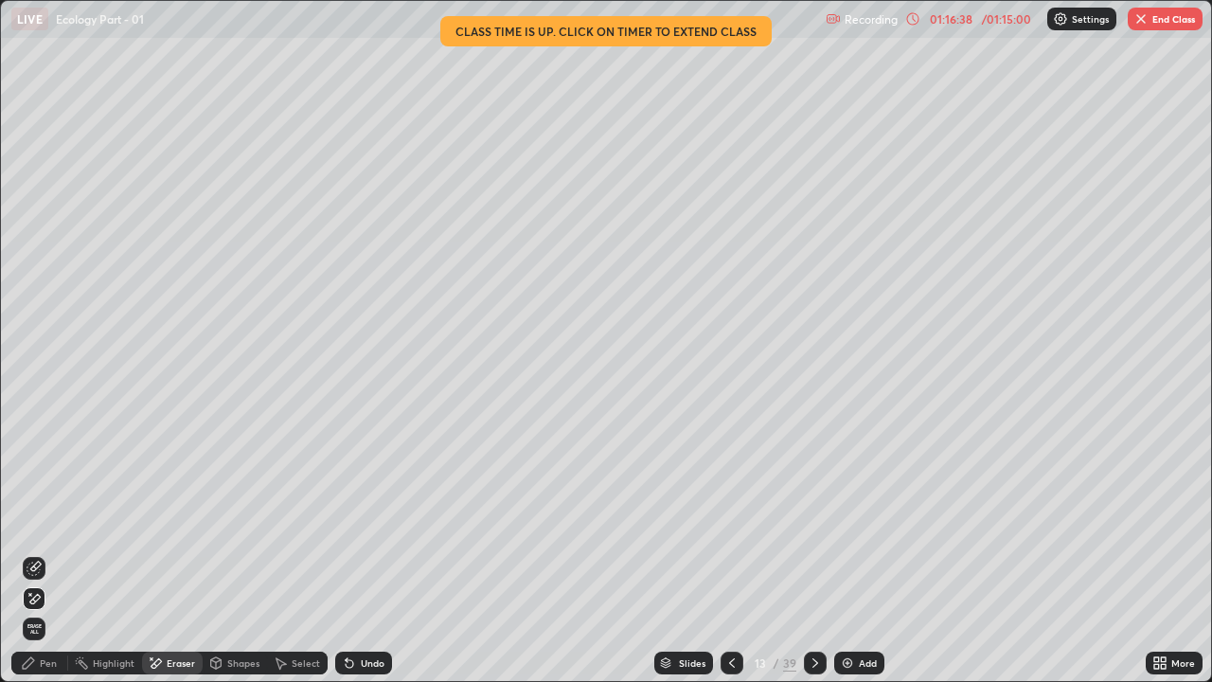
click at [38, 521] on span "Erase all" at bounding box center [34, 628] width 21 height 11
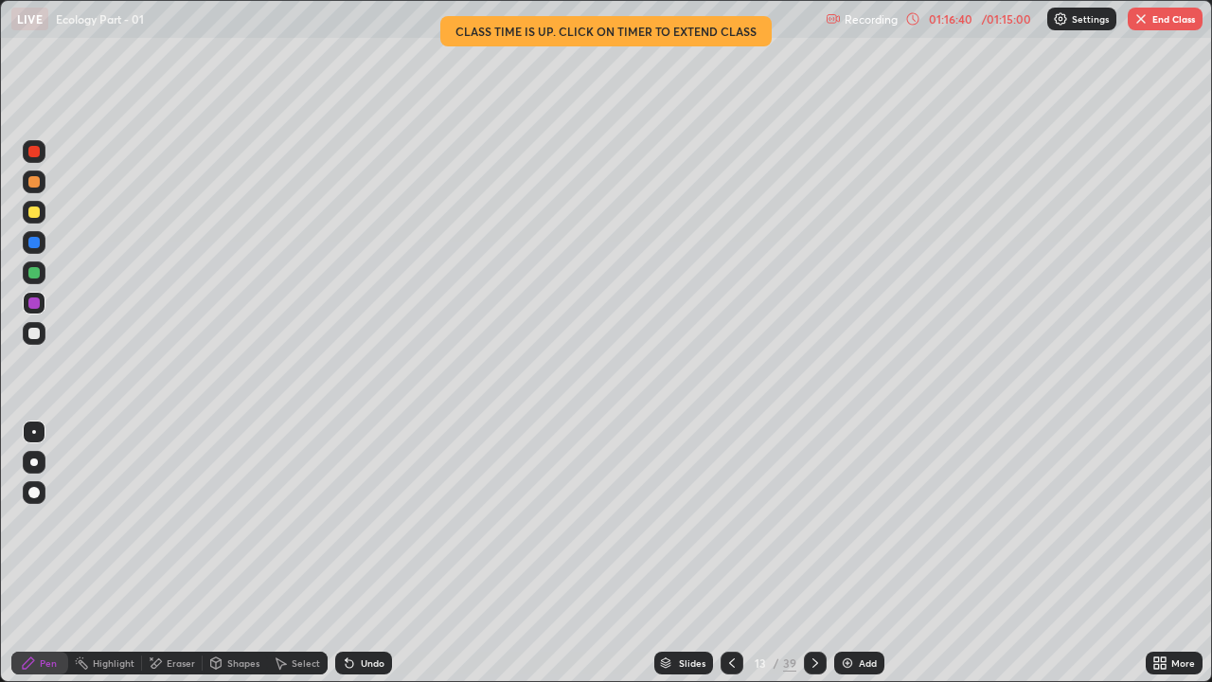
click at [813, 521] on icon at bounding box center [815, 662] width 15 height 15
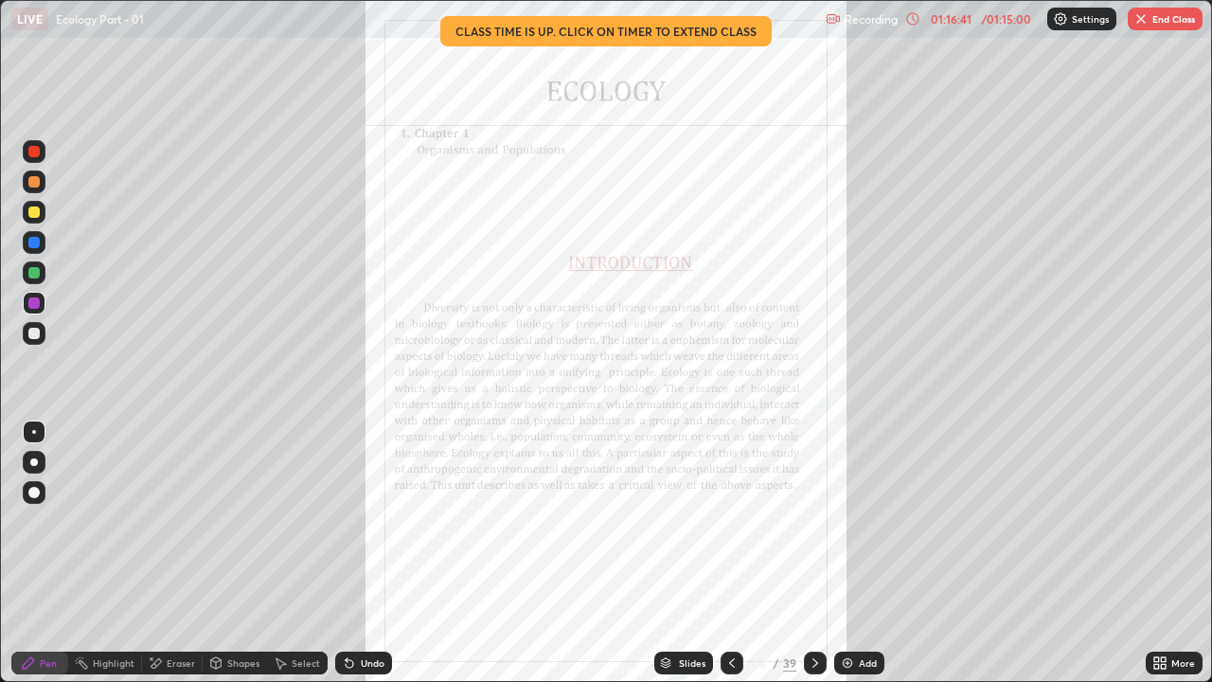
click at [804, 521] on div at bounding box center [815, 663] width 23 height 23
click at [813, 521] on icon at bounding box center [815, 662] width 15 height 15
click at [32, 244] on div at bounding box center [33, 242] width 11 height 11
click at [169, 521] on div "Eraser" at bounding box center [181, 662] width 28 height 9
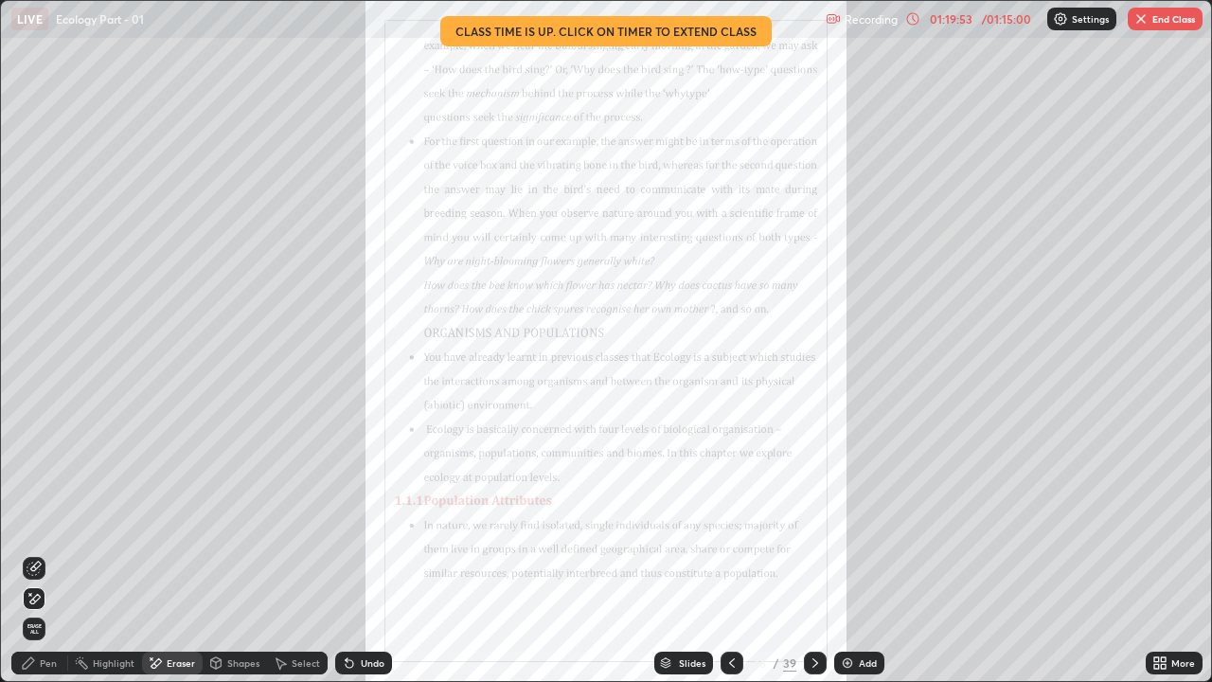
click at [35, 521] on span "Erase all" at bounding box center [34, 628] width 21 height 11
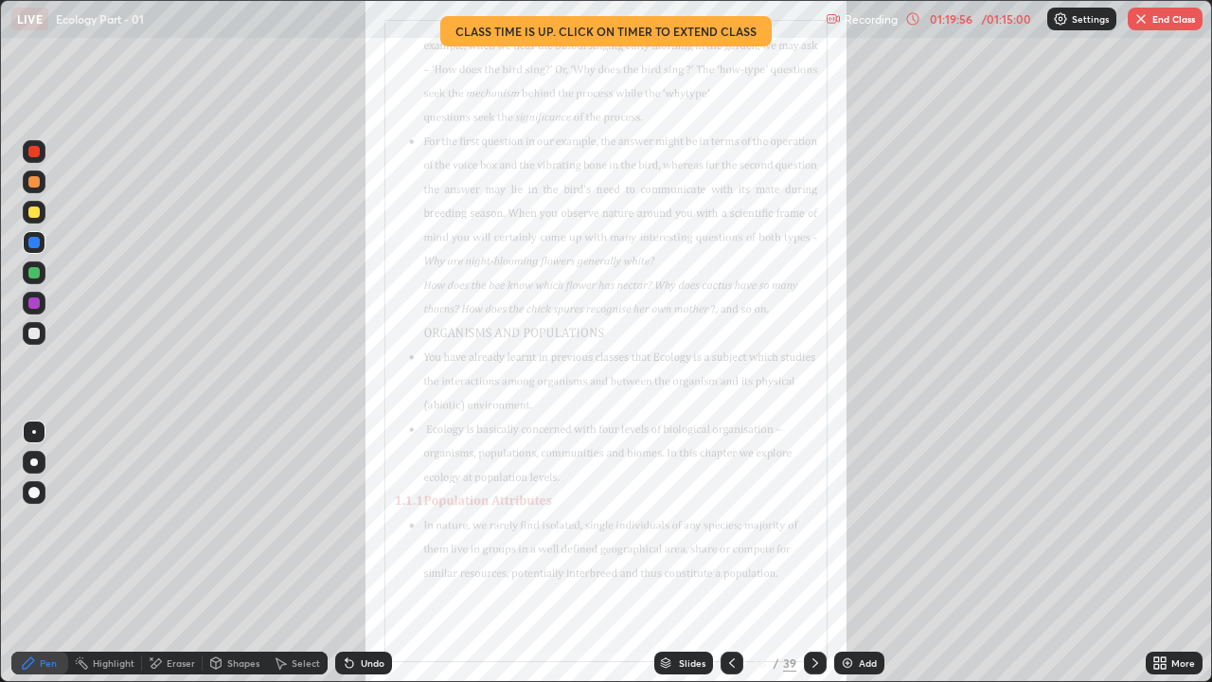
click at [1156, 26] on button "End Class" at bounding box center [1165, 19] width 75 height 23
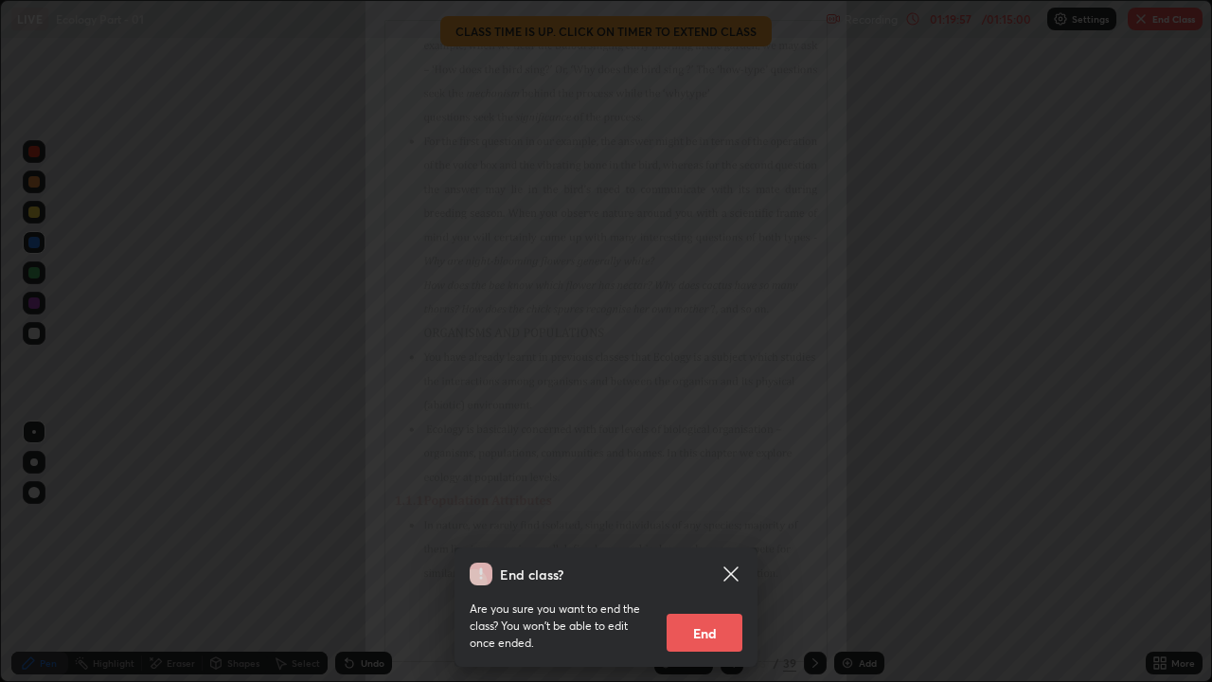
click at [719, 521] on button "End" at bounding box center [705, 633] width 76 height 38
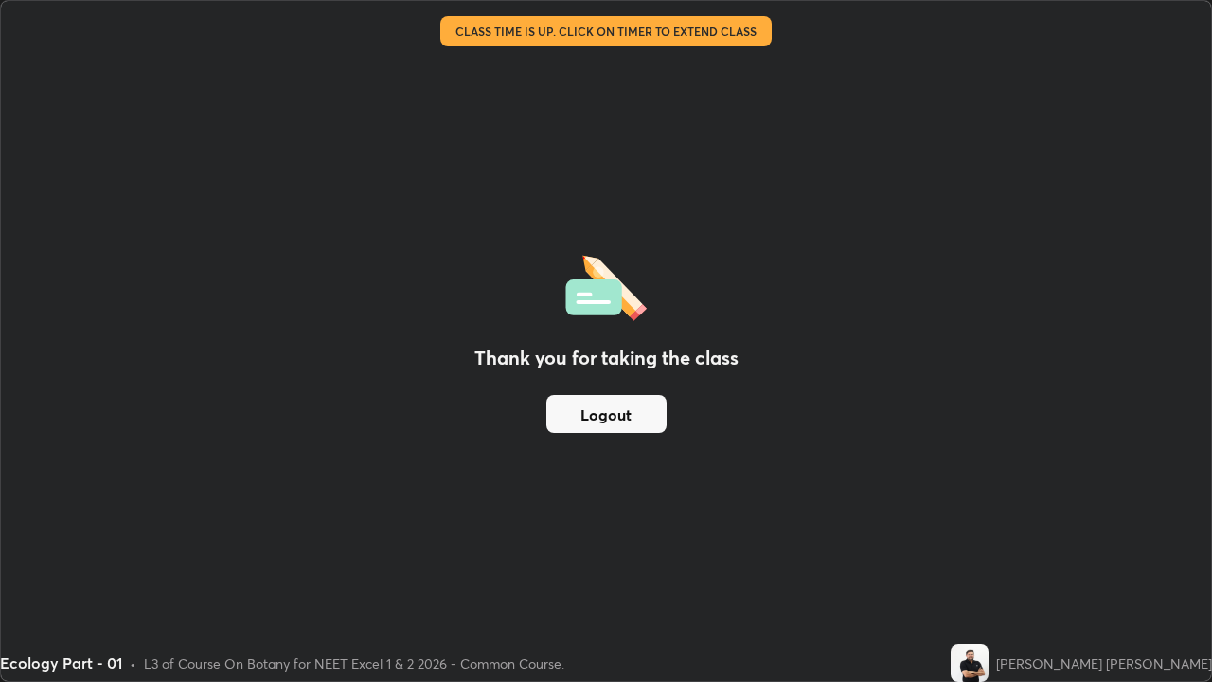
click at [628, 413] on button "Logout" at bounding box center [607, 414] width 120 height 38
